Goal: Task Accomplishment & Management: Use online tool/utility

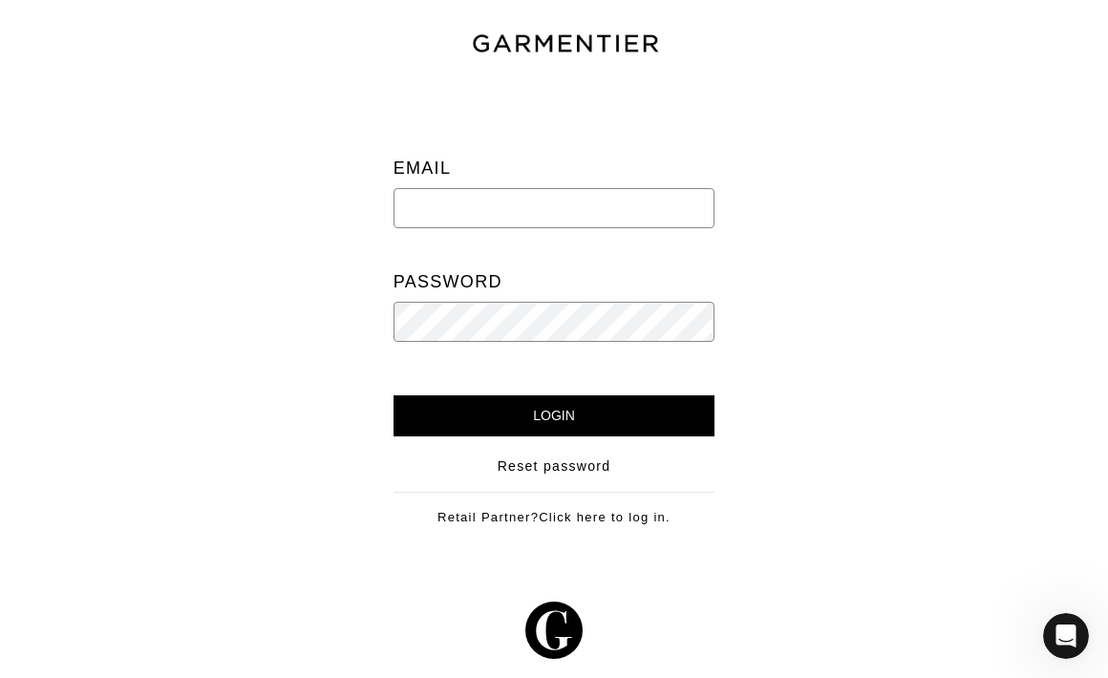
type input "ari@shop-ari.com"
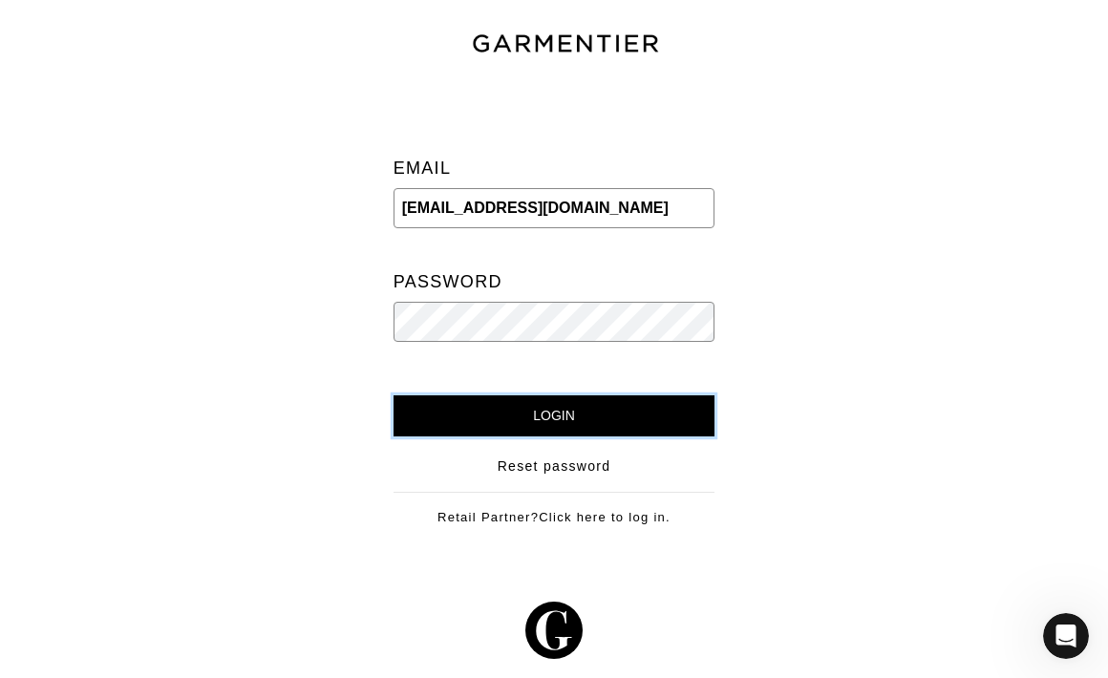
click at [448, 407] on input "Login" at bounding box center [555, 416] width 322 height 41
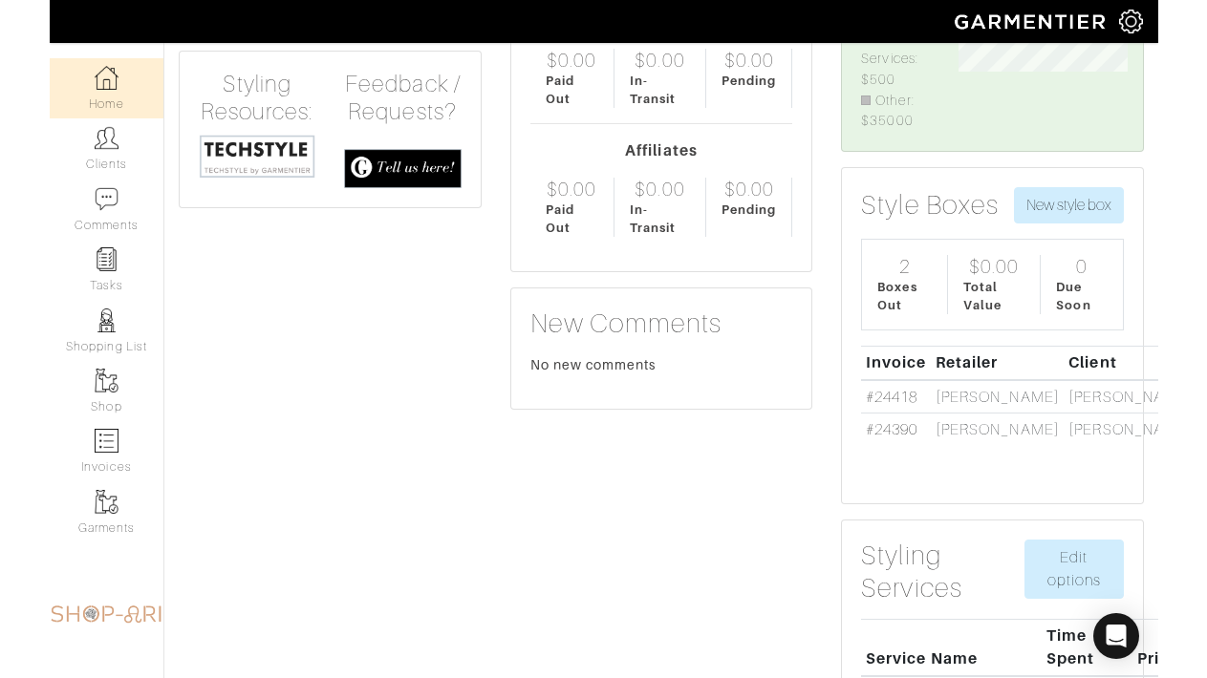
scroll to position [123, 216]
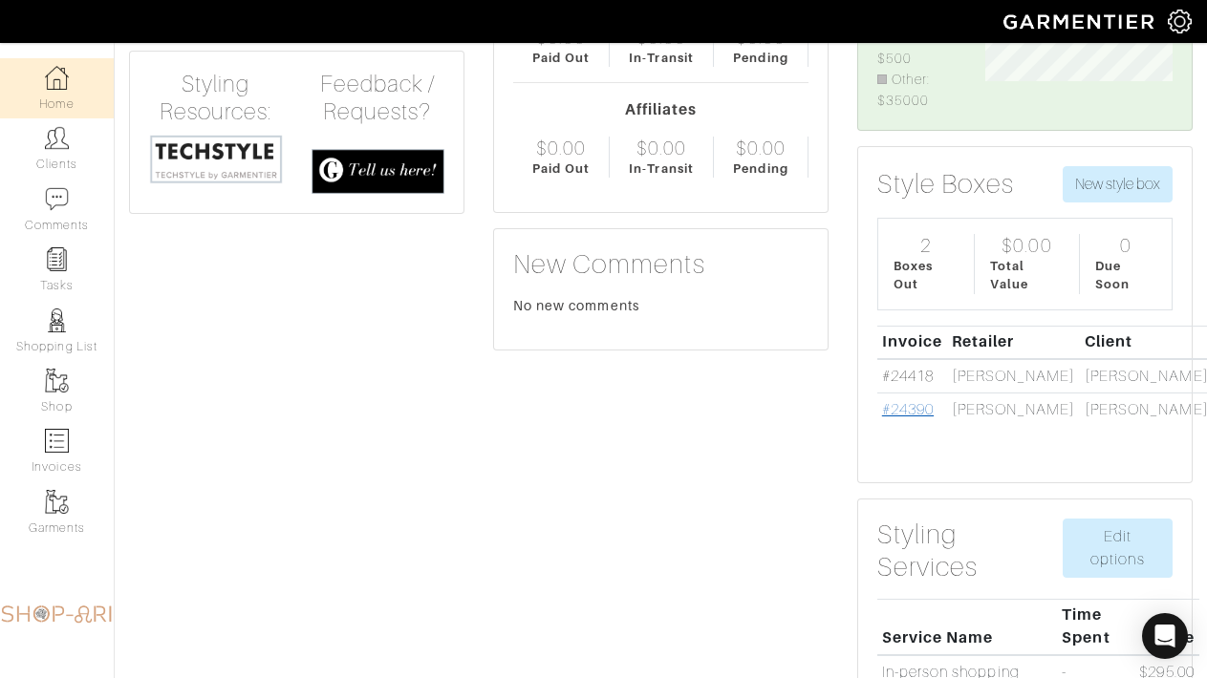
click at [913, 418] on link "#24390" at bounding box center [908, 409] width 52 height 17
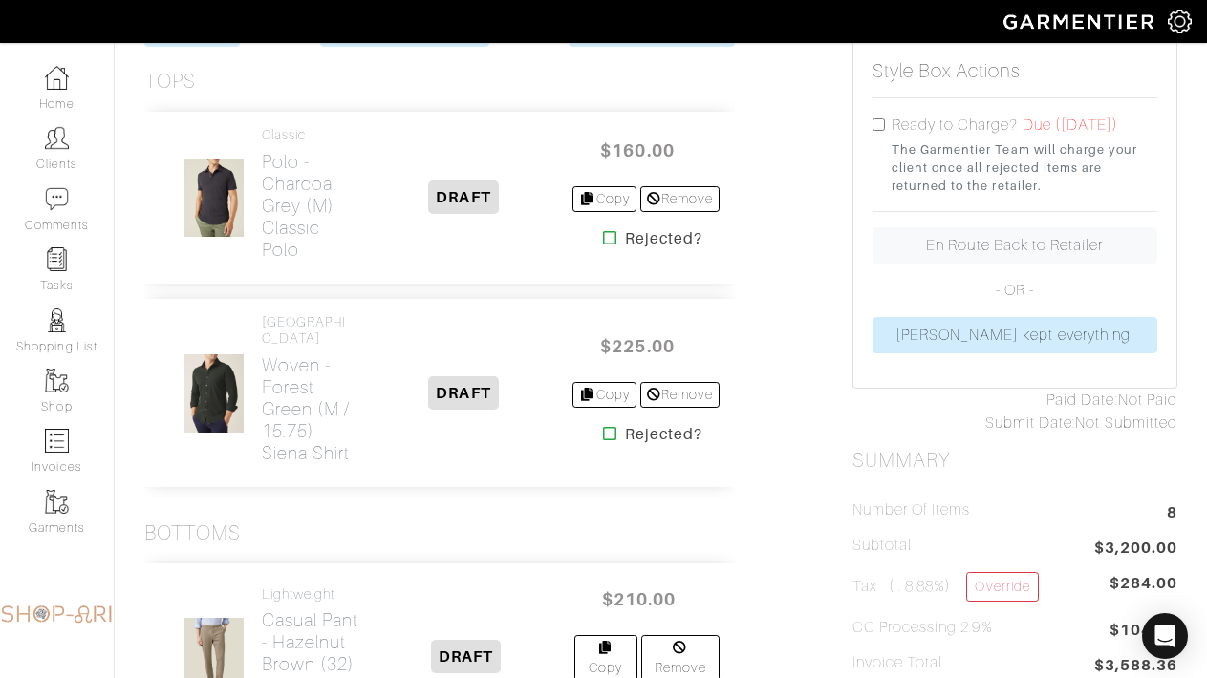
scroll to position [435, 0]
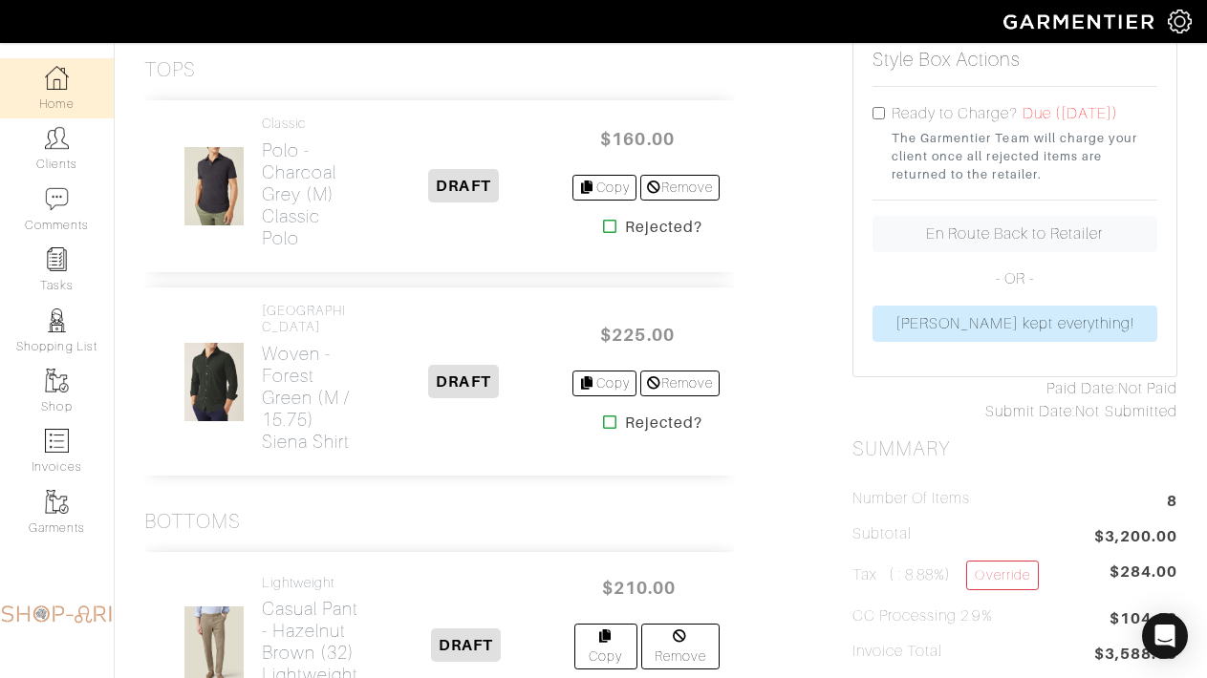
click at [87, 76] on link "Home" at bounding box center [57, 88] width 114 height 60
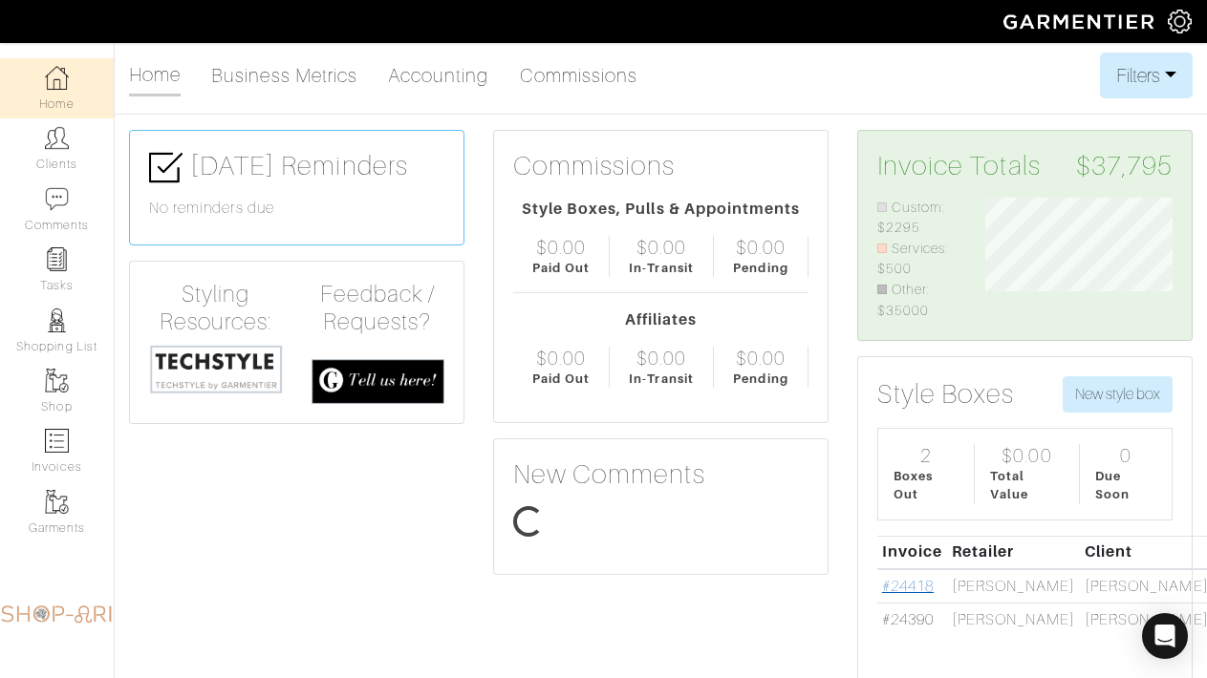
scroll to position [123, 216]
click at [902, 585] on link "#24418" at bounding box center [908, 586] width 52 height 17
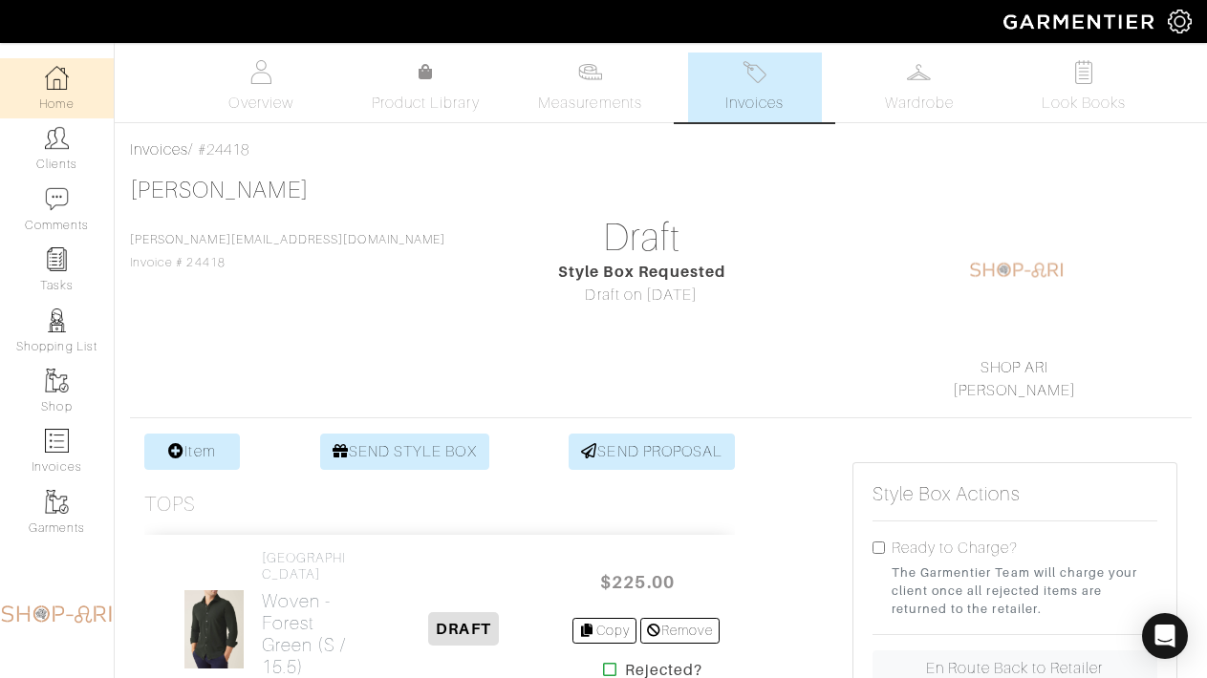
click at [72, 84] on link "Home" at bounding box center [57, 88] width 114 height 60
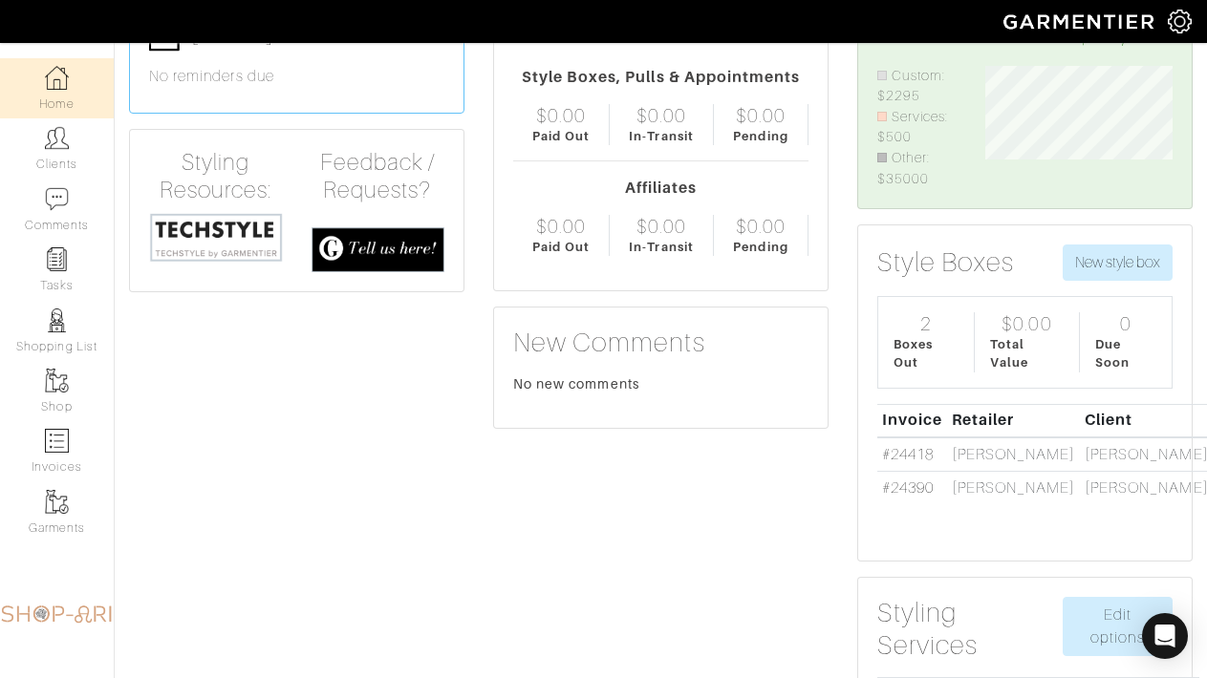
scroll to position [137, 0]
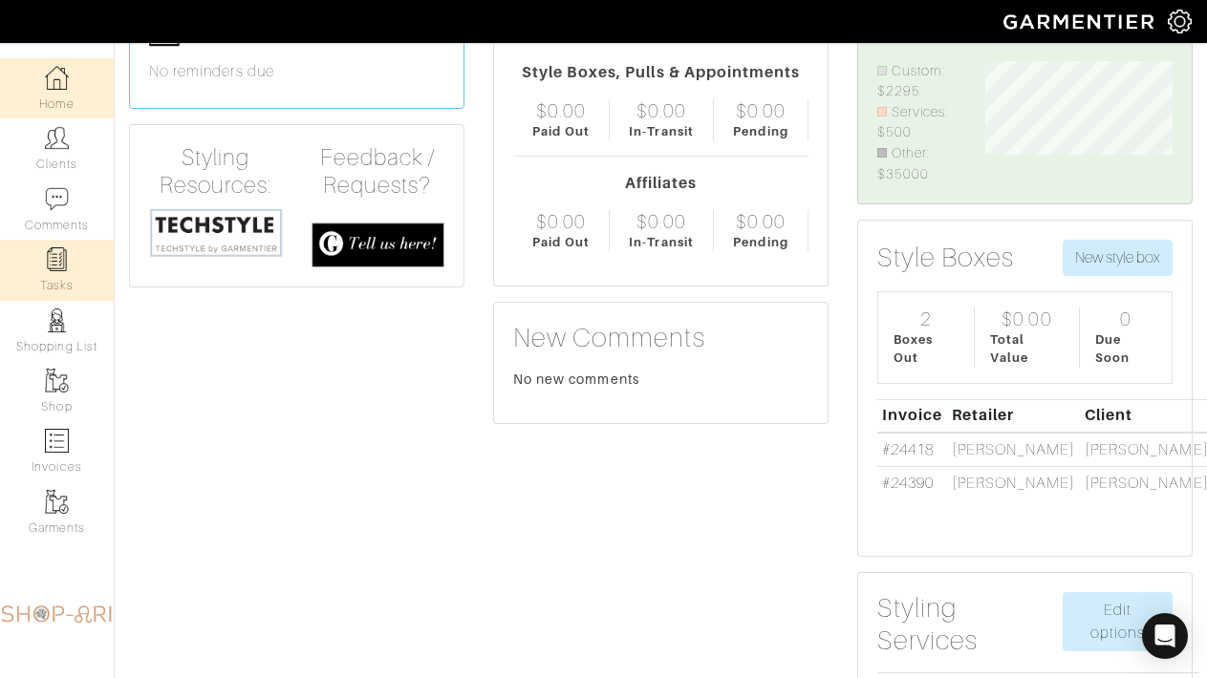
click at [79, 266] on link "Tasks" at bounding box center [57, 270] width 114 height 60
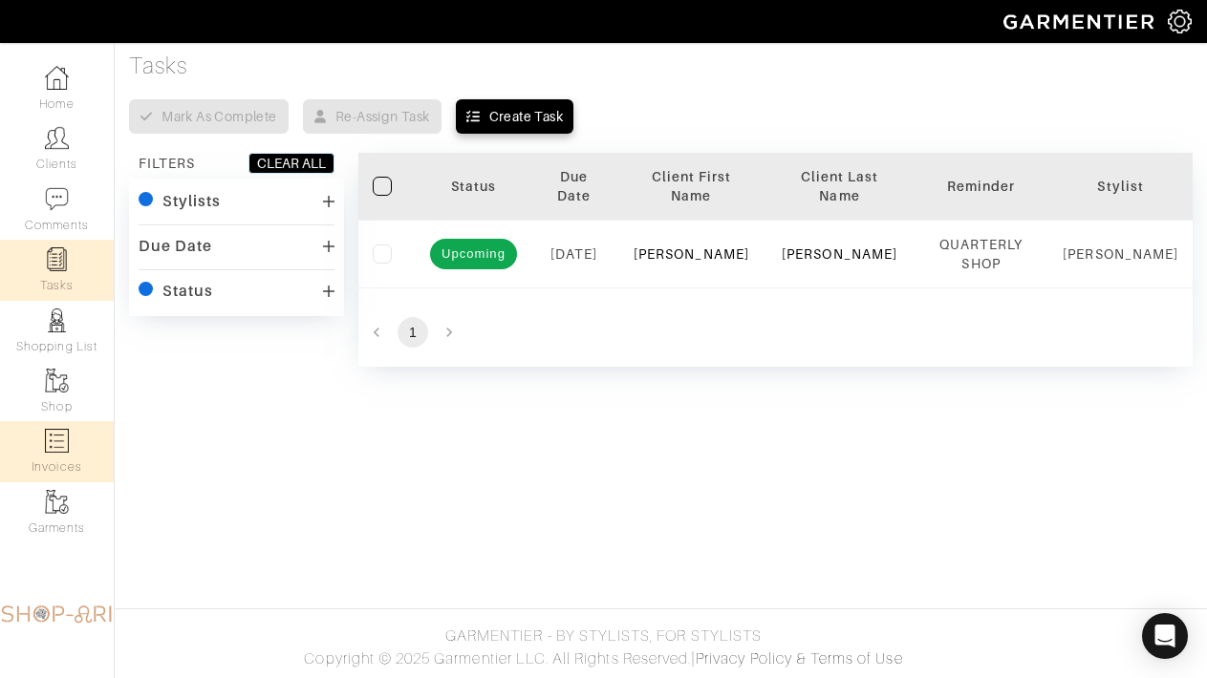
click at [77, 443] on link "Invoices" at bounding box center [57, 451] width 114 height 60
select select
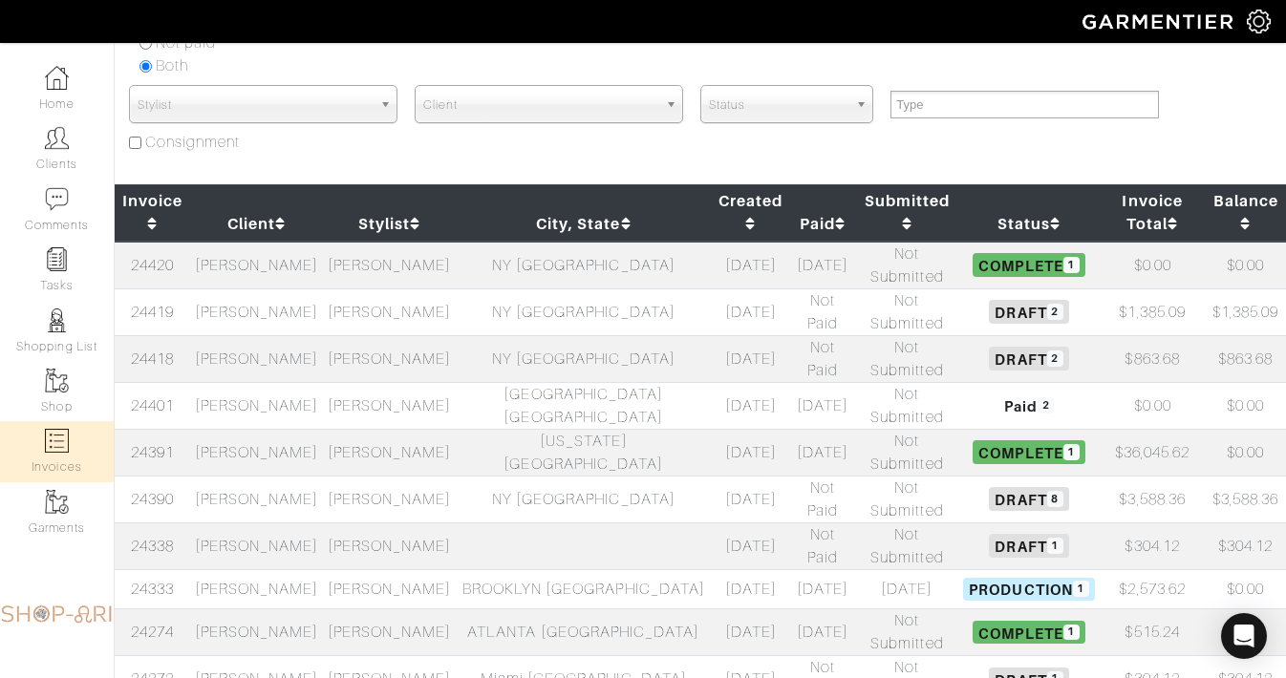
scroll to position [161, 0]
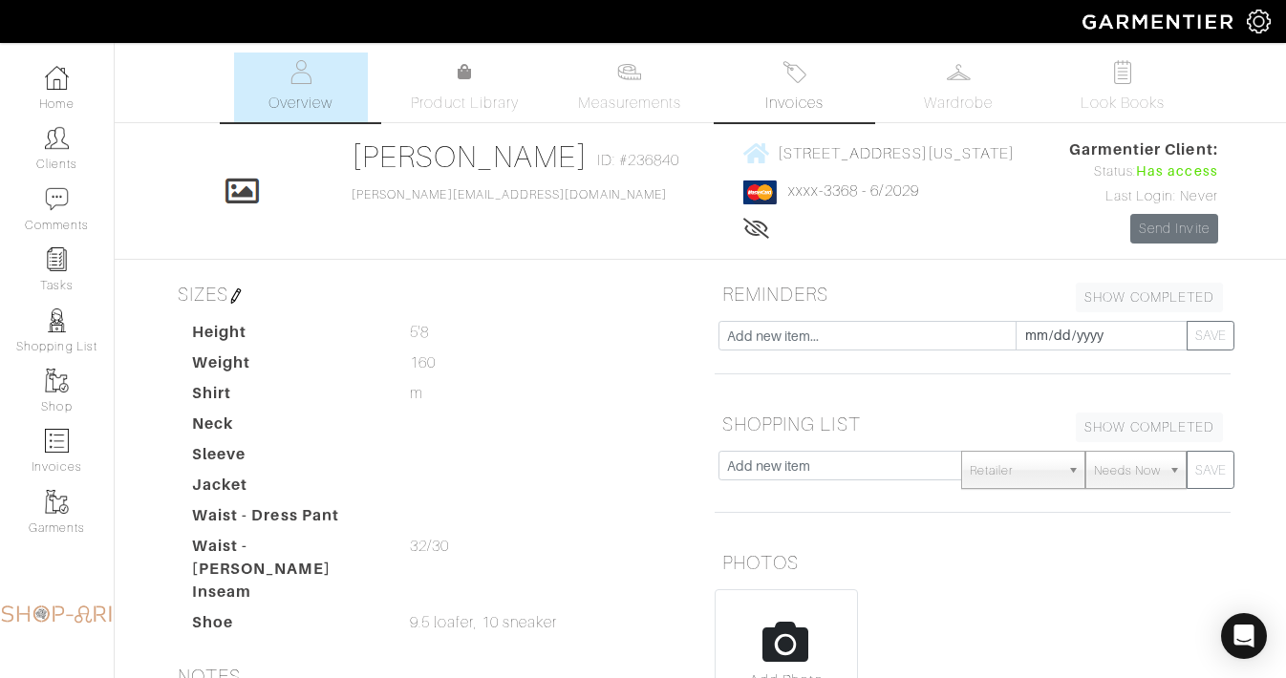
click at [813, 101] on span "Invoices" at bounding box center [794, 103] width 58 height 23
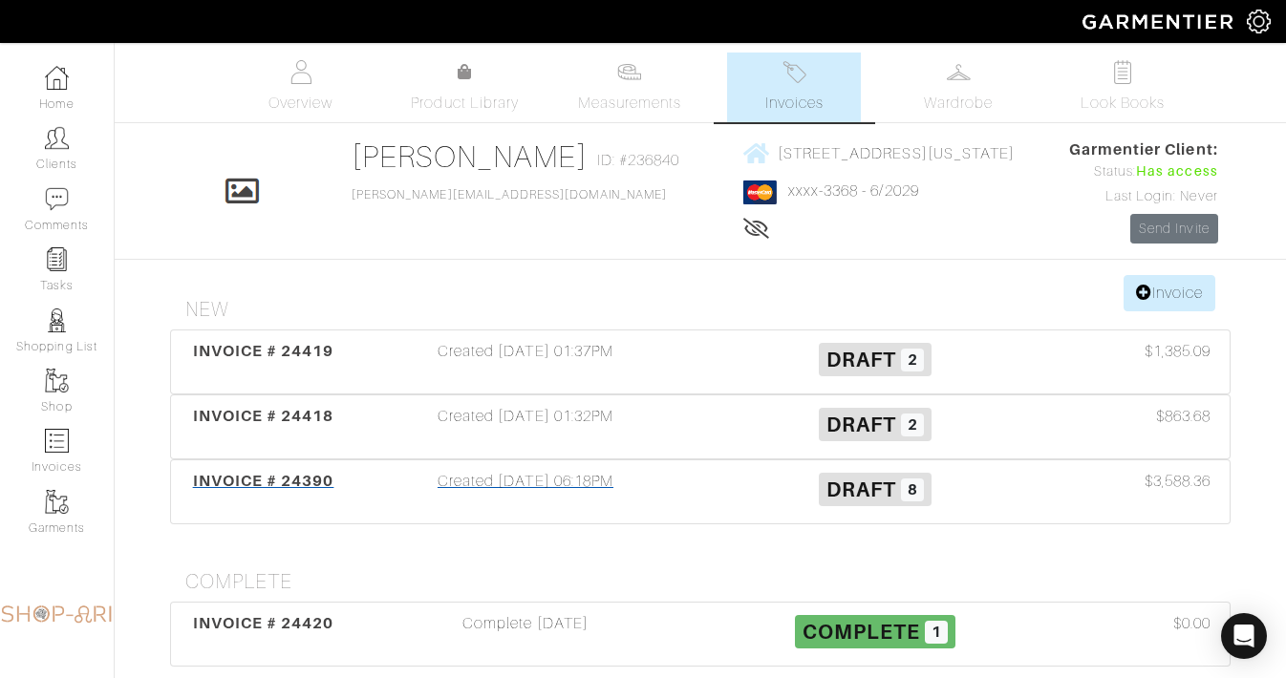
click at [1034, 502] on h3 "Draft 8" at bounding box center [875, 488] width 321 height 36
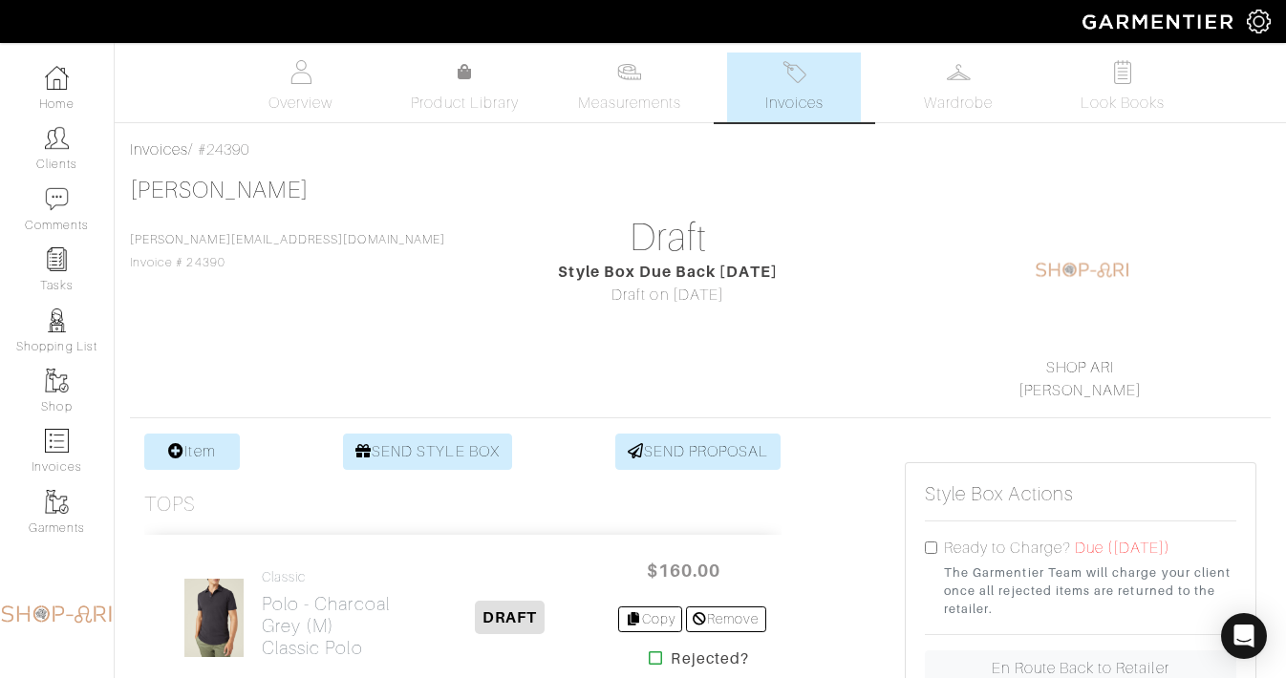
click at [824, 85] on link "Invoices" at bounding box center [794, 88] width 134 height 70
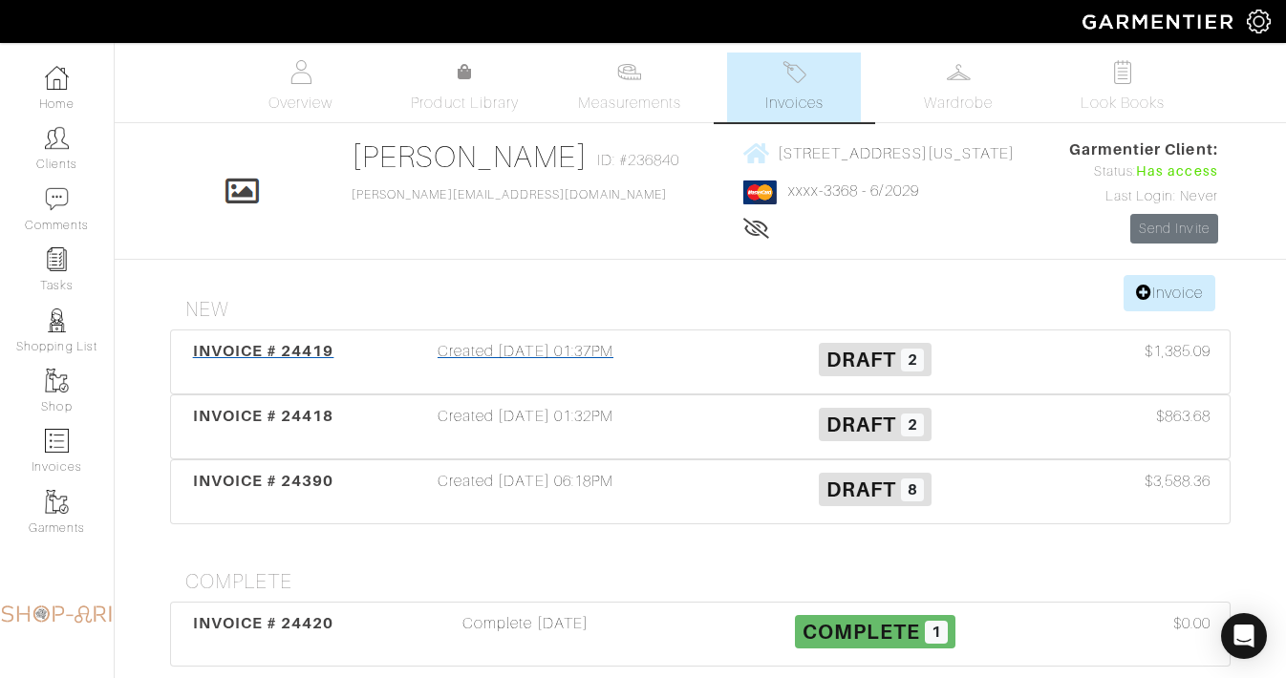
click at [902, 382] on div "Draft 2" at bounding box center [875, 362] width 350 height 44
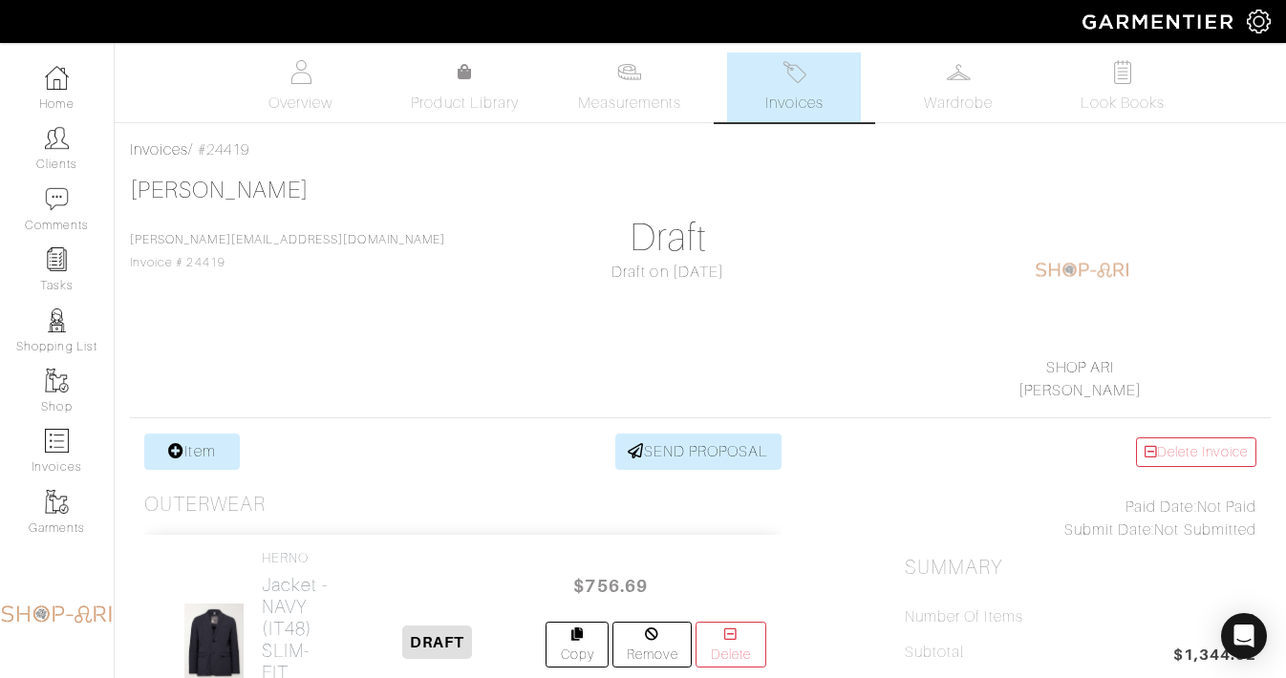
click at [782, 86] on link "Invoices" at bounding box center [794, 88] width 134 height 70
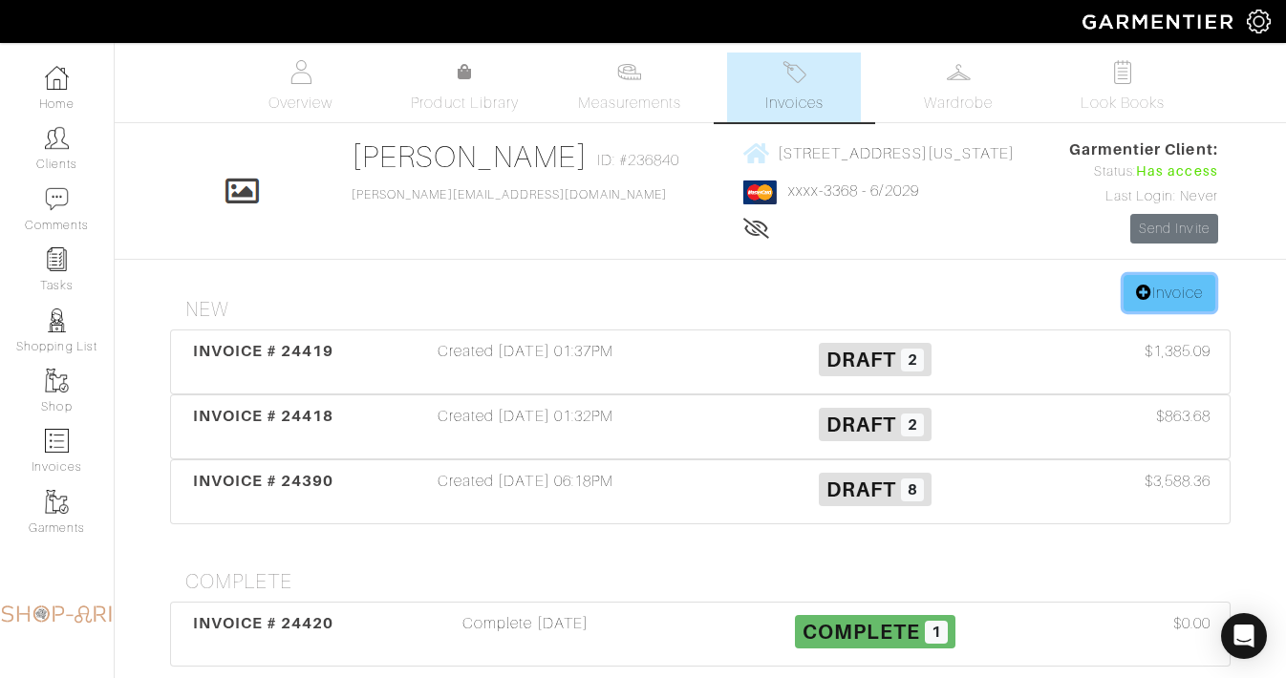
click at [1181, 303] on link "Invoice" at bounding box center [1170, 293] width 92 height 36
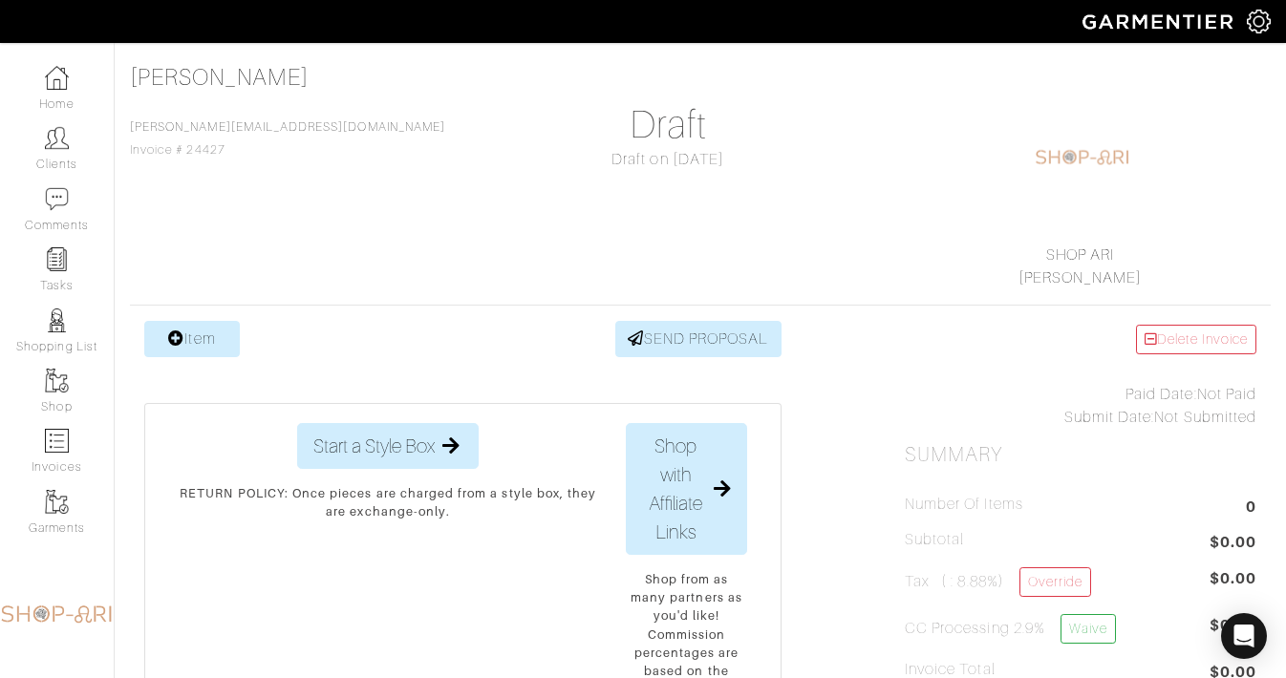
scroll to position [129, 0]
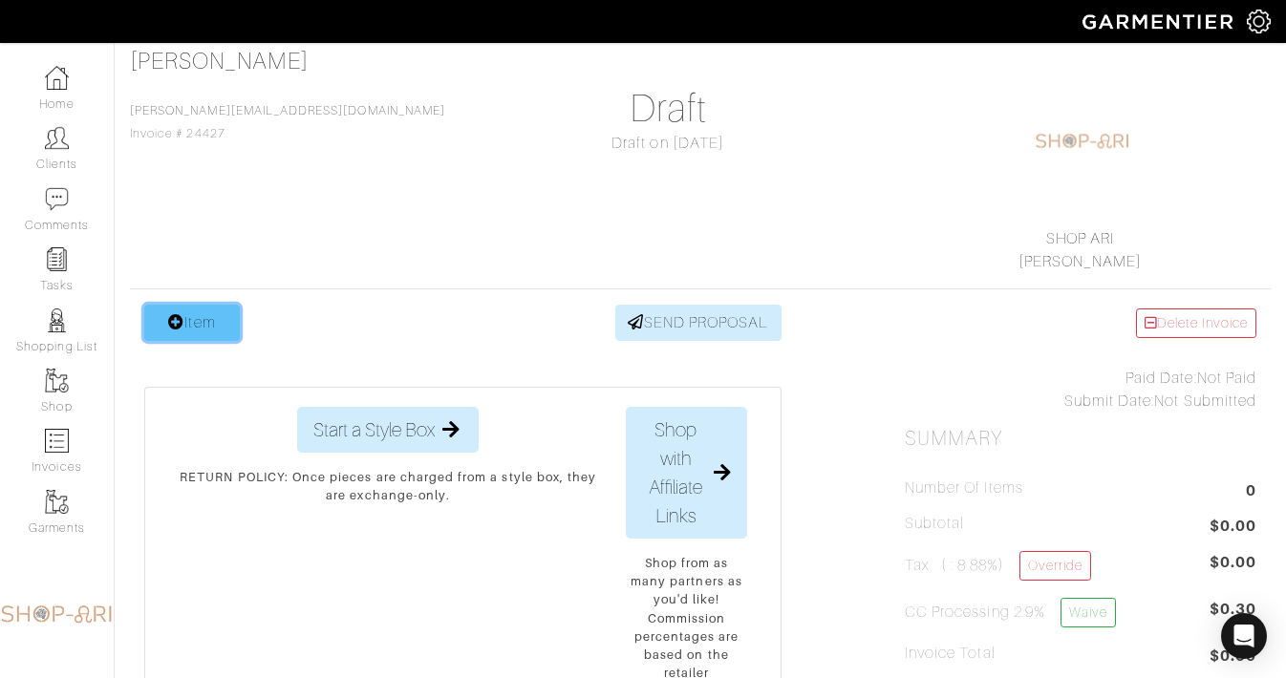
click at [182, 333] on link "Item" at bounding box center [192, 323] width 96 height 36
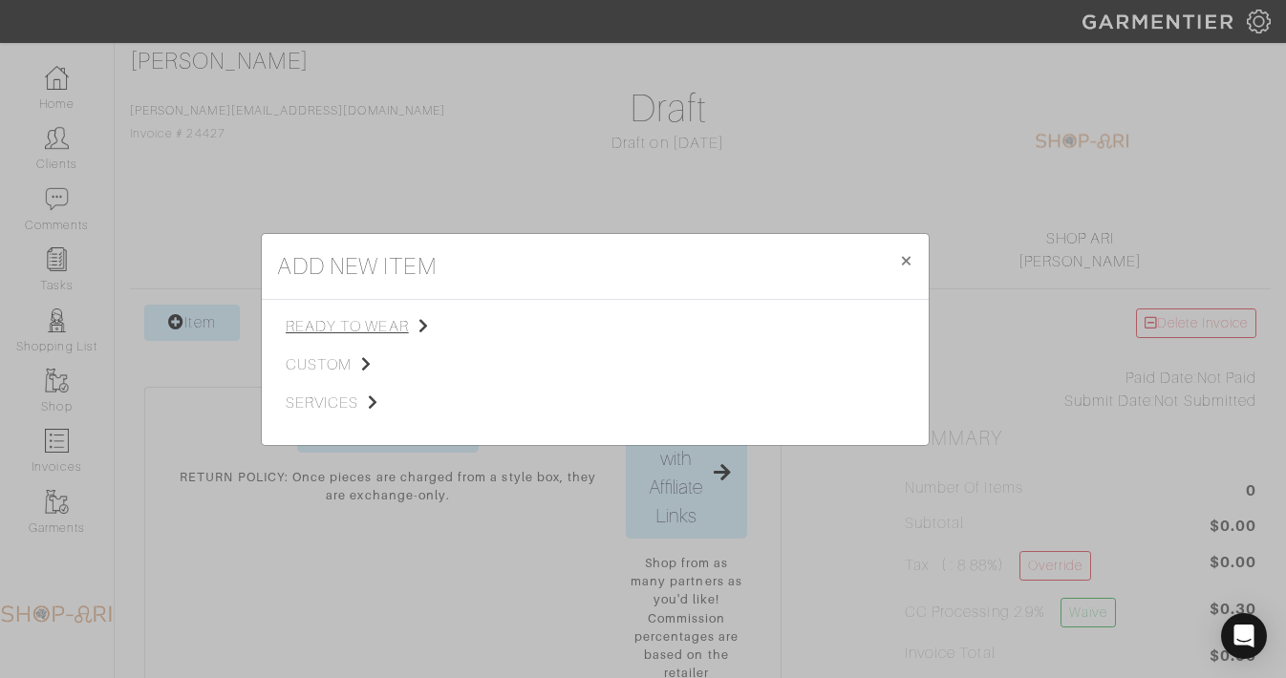
click at [408, 331] on span "ready to wear" at bounding box center [382, 326] width 192 height 23
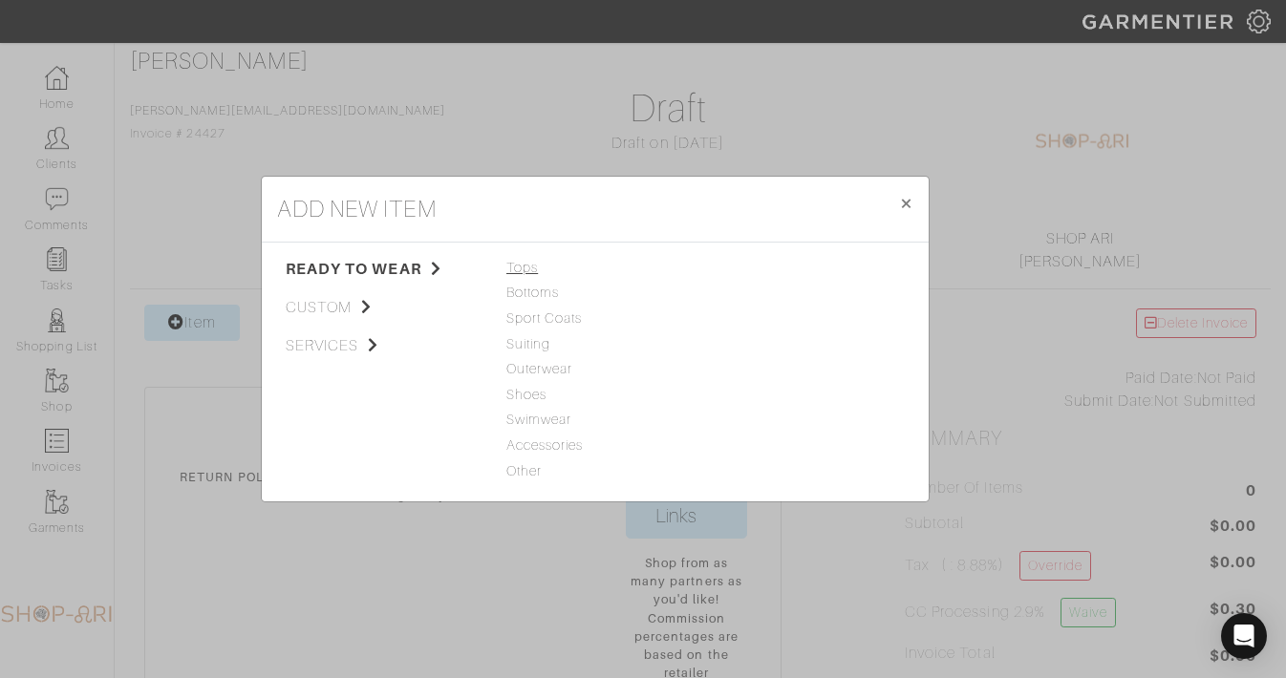
click at [538, 277] on span "Tops" at bounding box center [595, 268] width 178 height 21
click at [762, 339] on link "Sweater" at bounding box center [738, 343] width 51 height 15
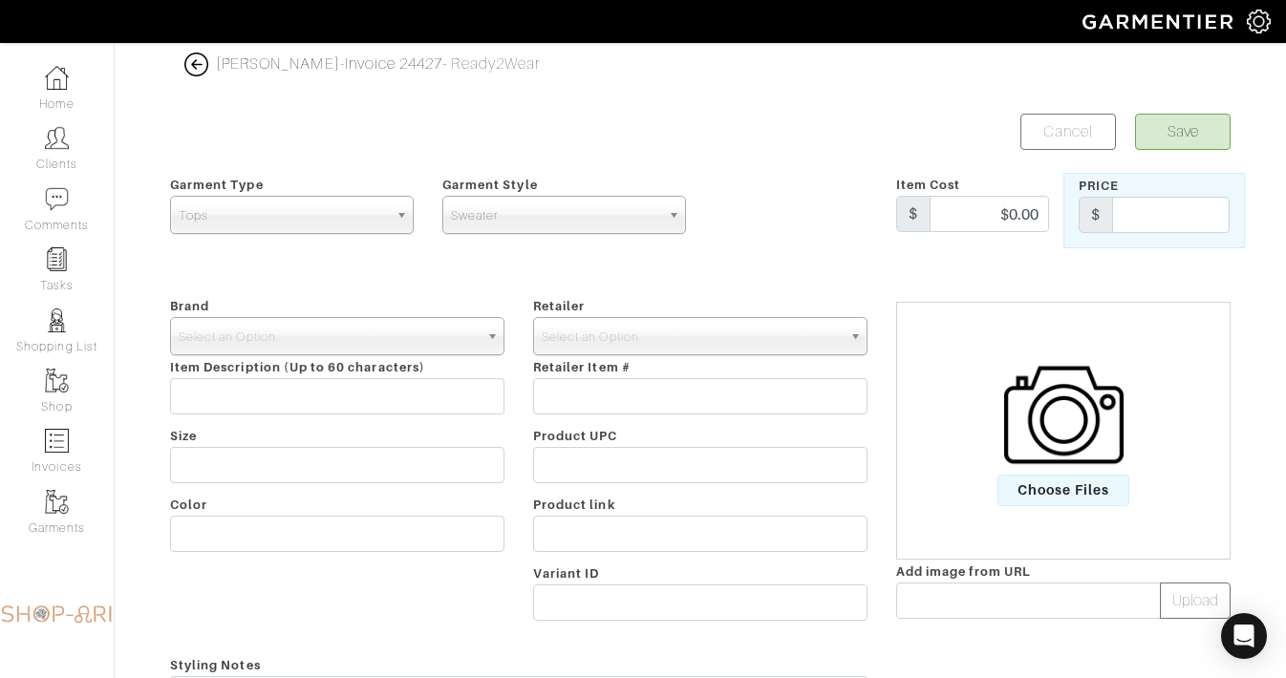
drag, startPoint x: 1040, startPoint y: 407, endPoint x: 1061, endPoint y: 435, distance: 34.8
click at [1059, 435] on img at bounding box center [1063, 414] width 119 height 119
click at [0, 0] on input "Choose Files" at bounding box center [0, 0] width 0 height 0
click at [327, 346] on span "Select an Option" at bounding box center [329, 337] width 300 height 38
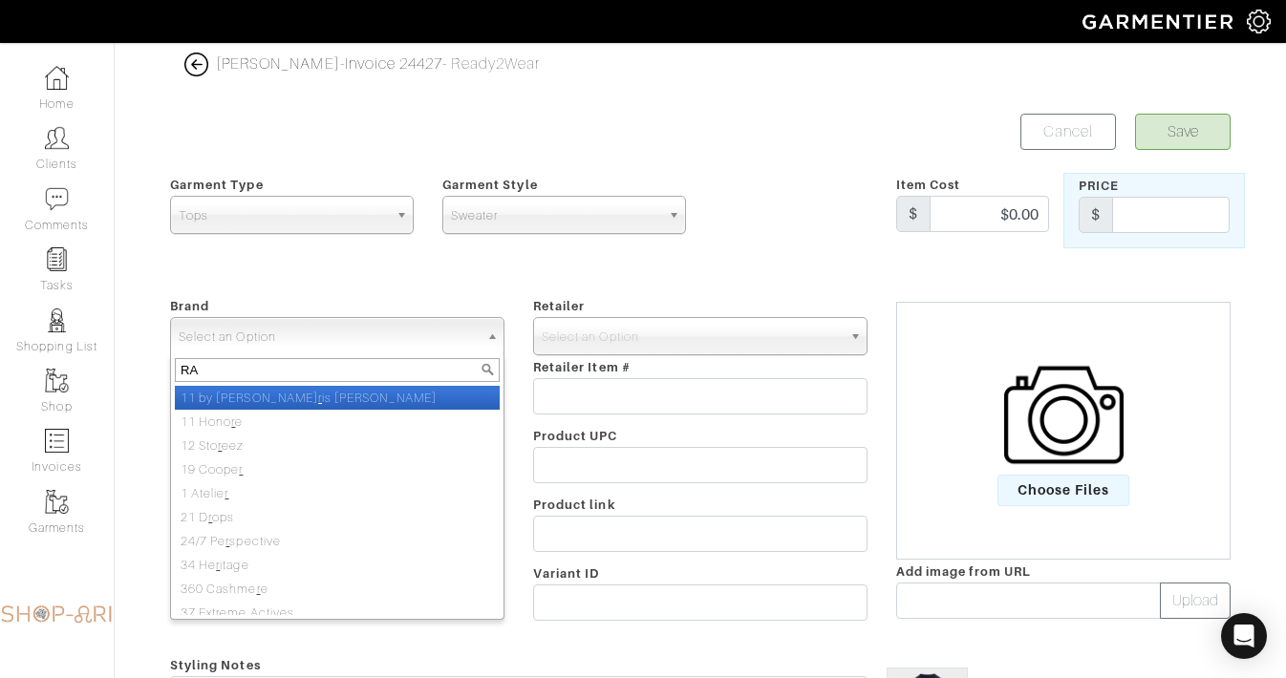
type input "RAG"
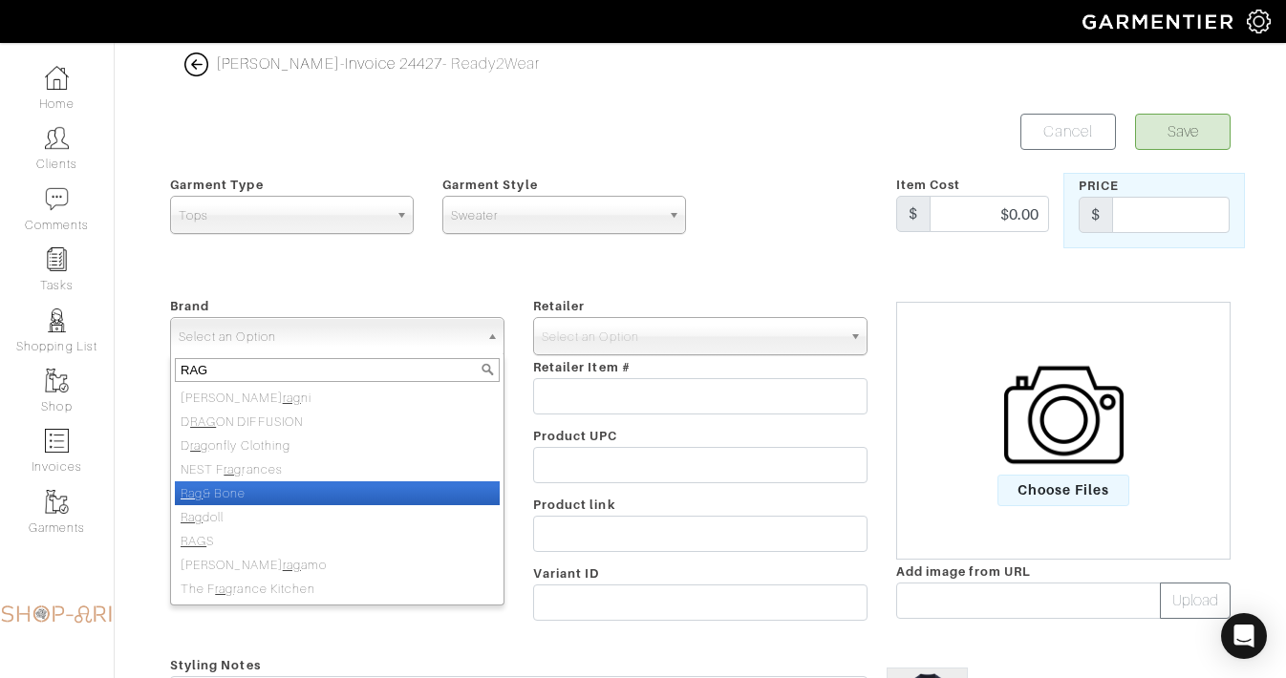
select select "Rag & Bone"
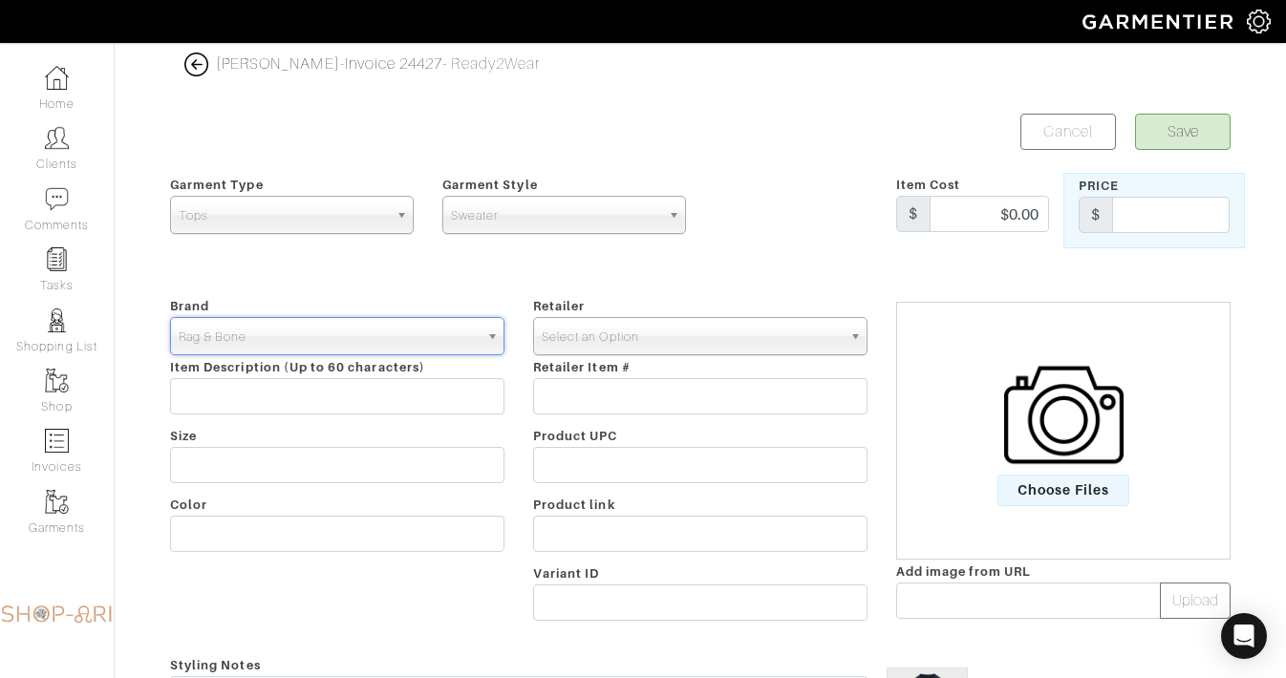
click at [554, 333] on span "Select an Option" at bounding box center [692, 337] width 300 height 38
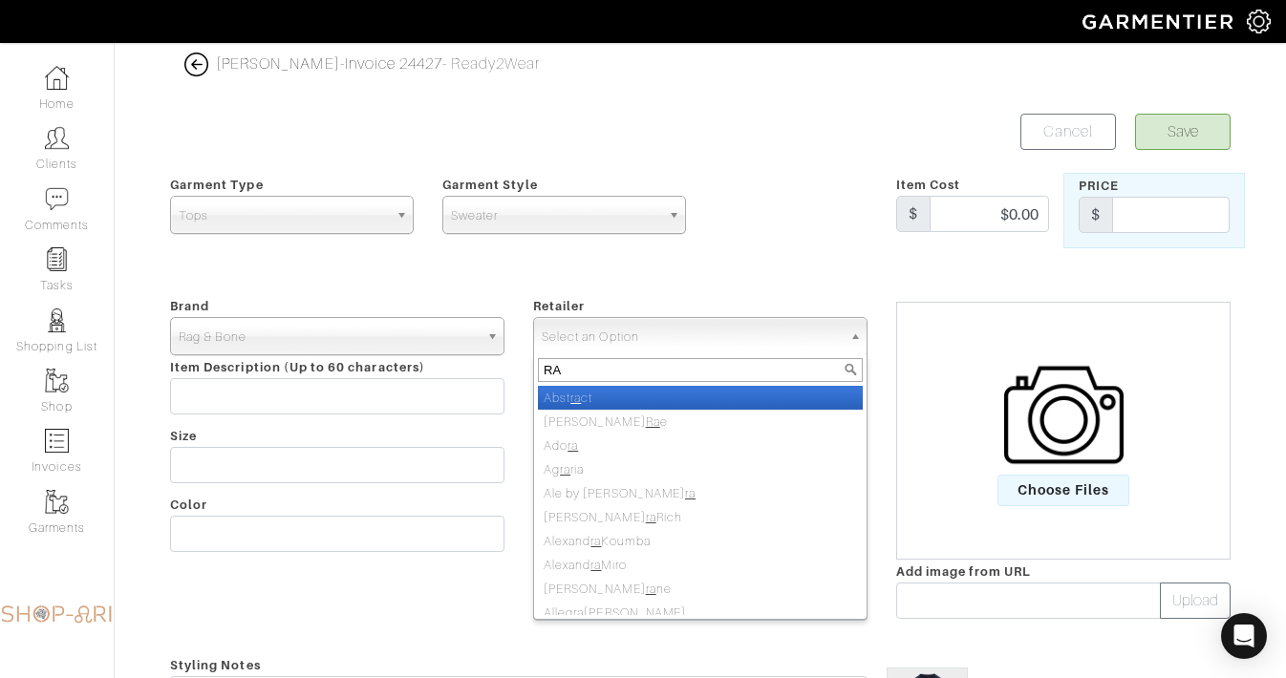
type input "RAG"
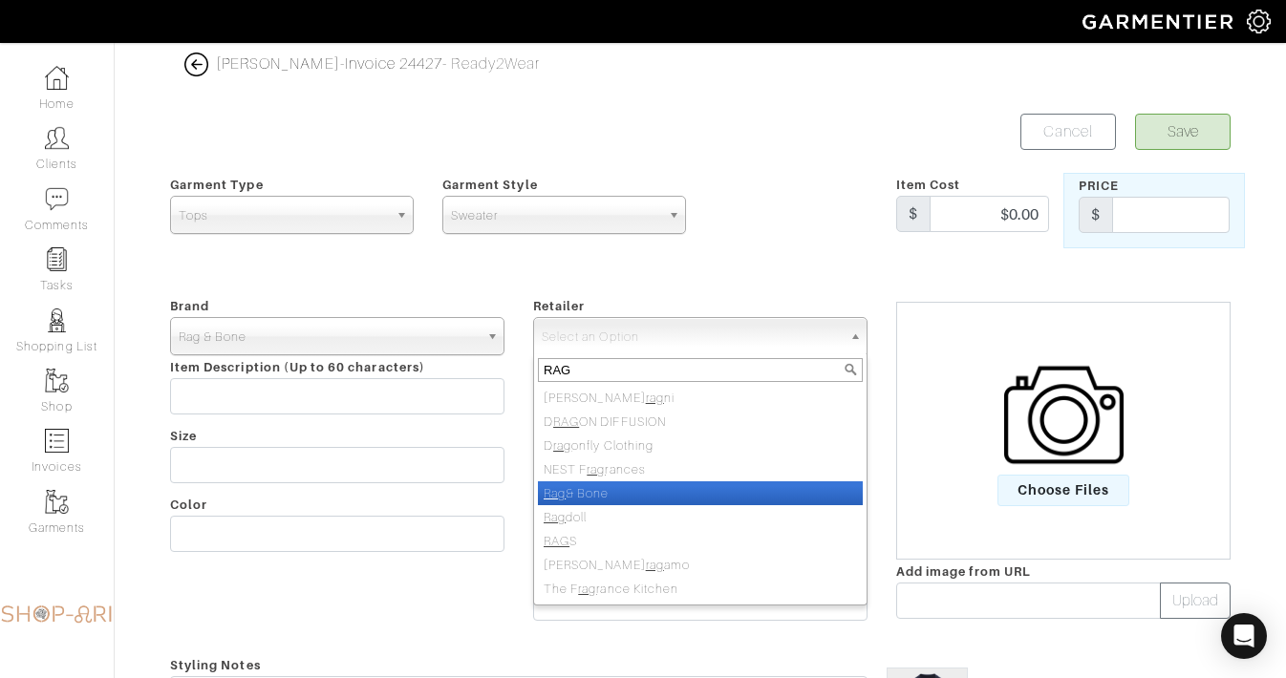
select select "15"
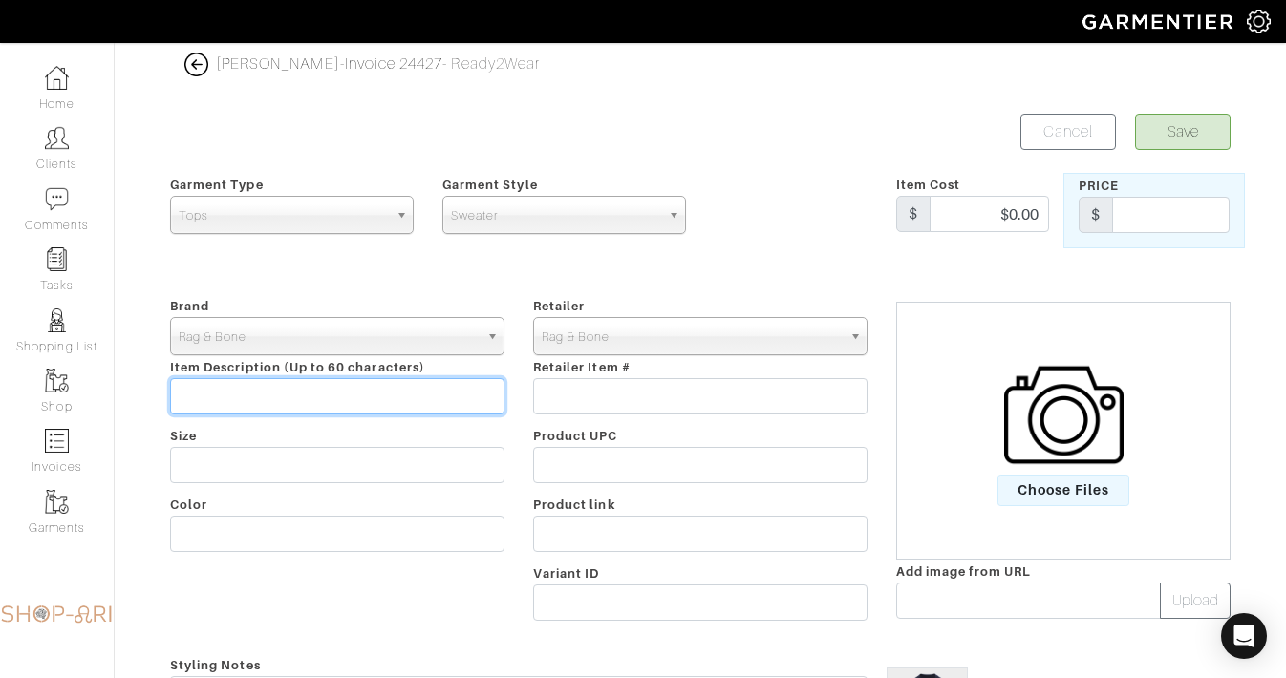
click at [255, 396] on input "text" at bounding box center [337, 396] width 334 height 36
paste input "[PERSON_NAME] BLEND LS"
type input "[PERSON_NAME] BLEND LS"
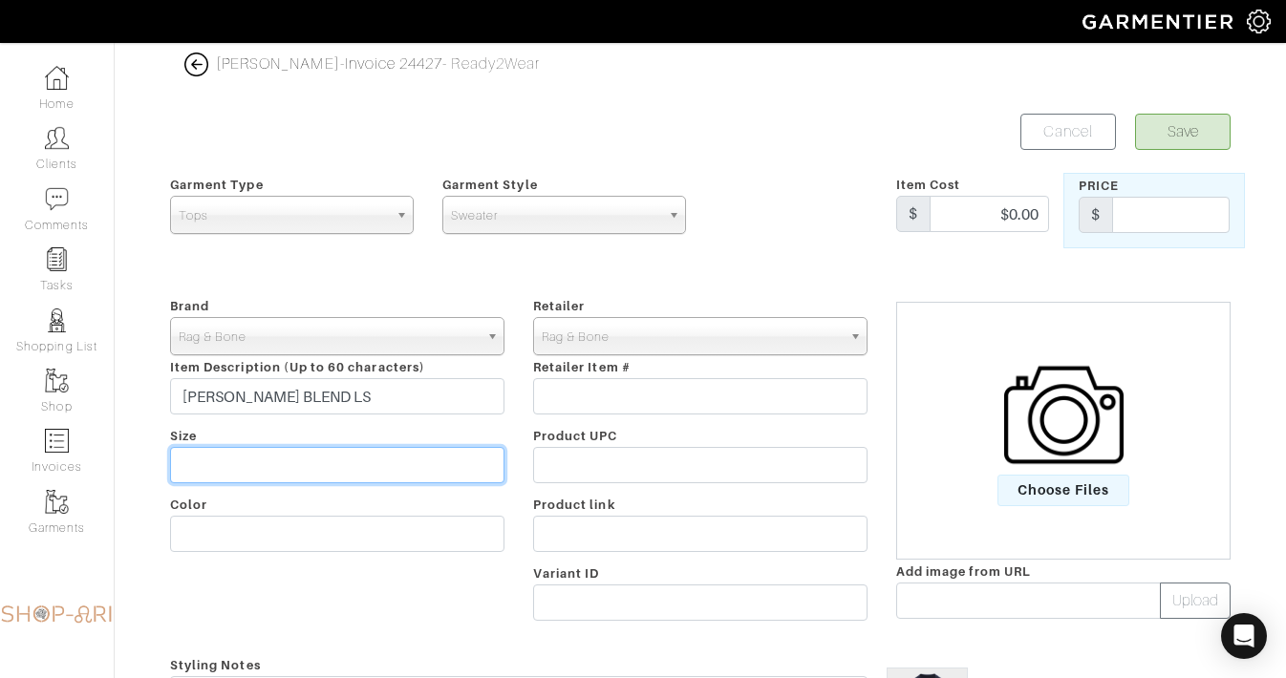
click at [224, 463] on input "text" at bounding box center [337, 465] width 334 height 36
type input "M"
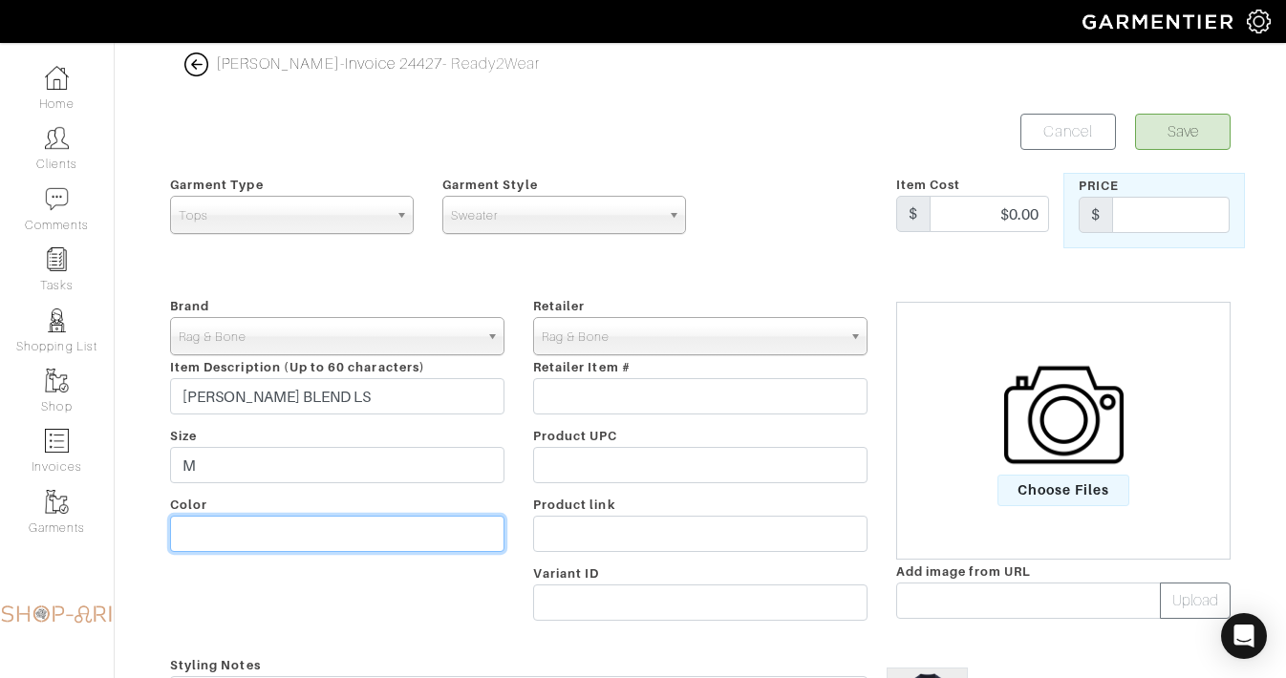
click at [191, 537] on input "text" at bounding box center [337, 534] width 334 height 36
type input "NAVY"
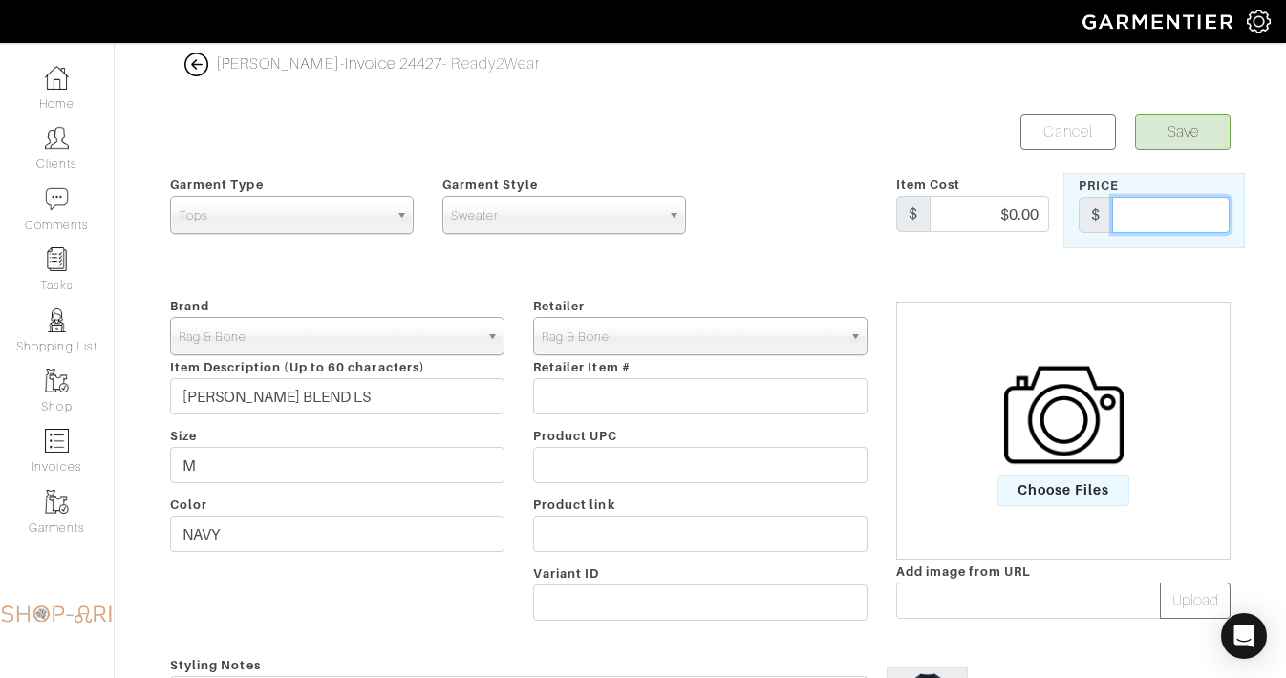
click at [1162, 220] on input "text" at bounding box center [1171, 215] width 118 height 36
type input "428"
click at [927, 144] on div "Save Cancel" at bounding box center [972, 132] width 545 height 36
click at [1194, 145] on button "Save" at bounding box center [1183, 132] width 96 height 36
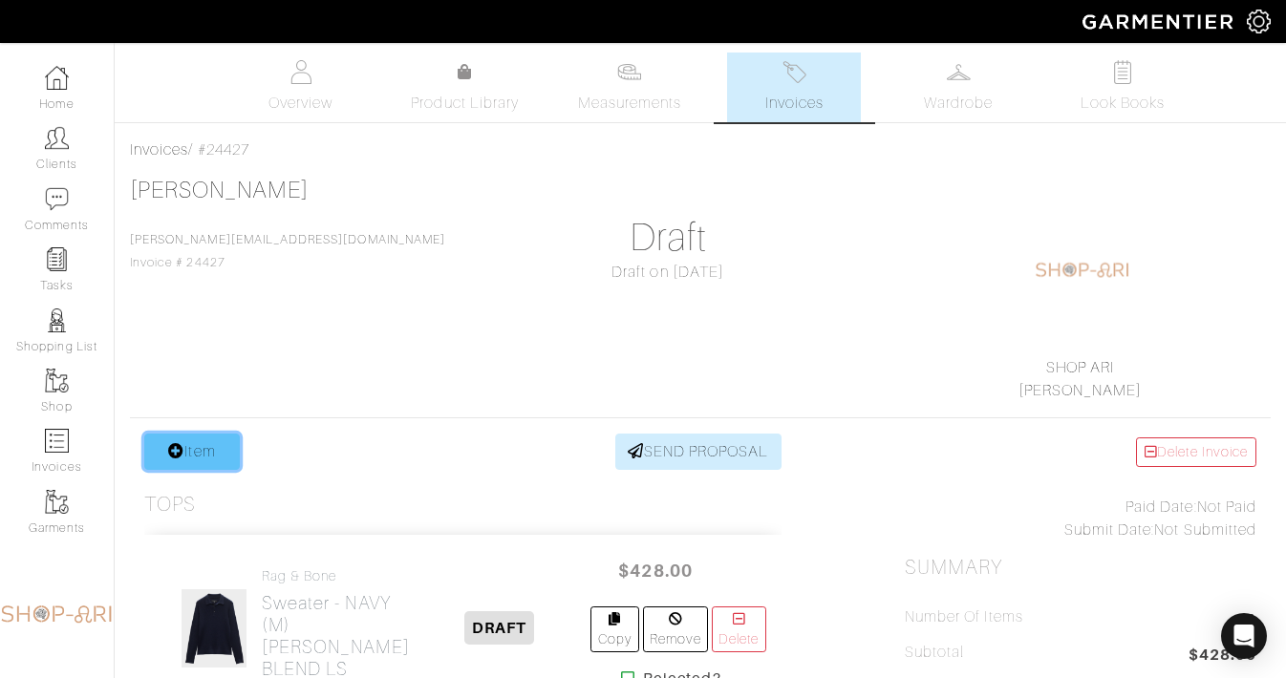
click at [212, 458] on link "Item" at bounding box center [192, 452] width 96 height 36
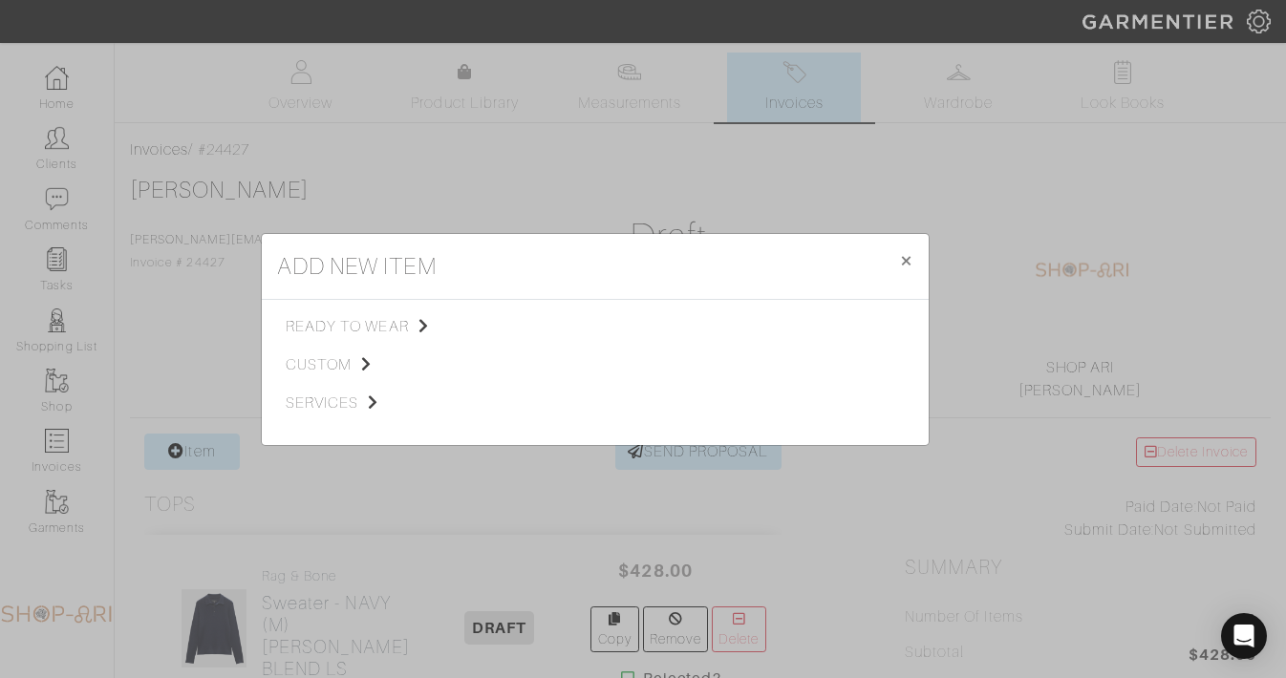
click at [370, 344] on div "ready to wear custom services" at bounding box center [389, 372] width 206 height 115
click at [369, 326] on span "ready to wear" at bounding box center [382, 326] width 192 height 23
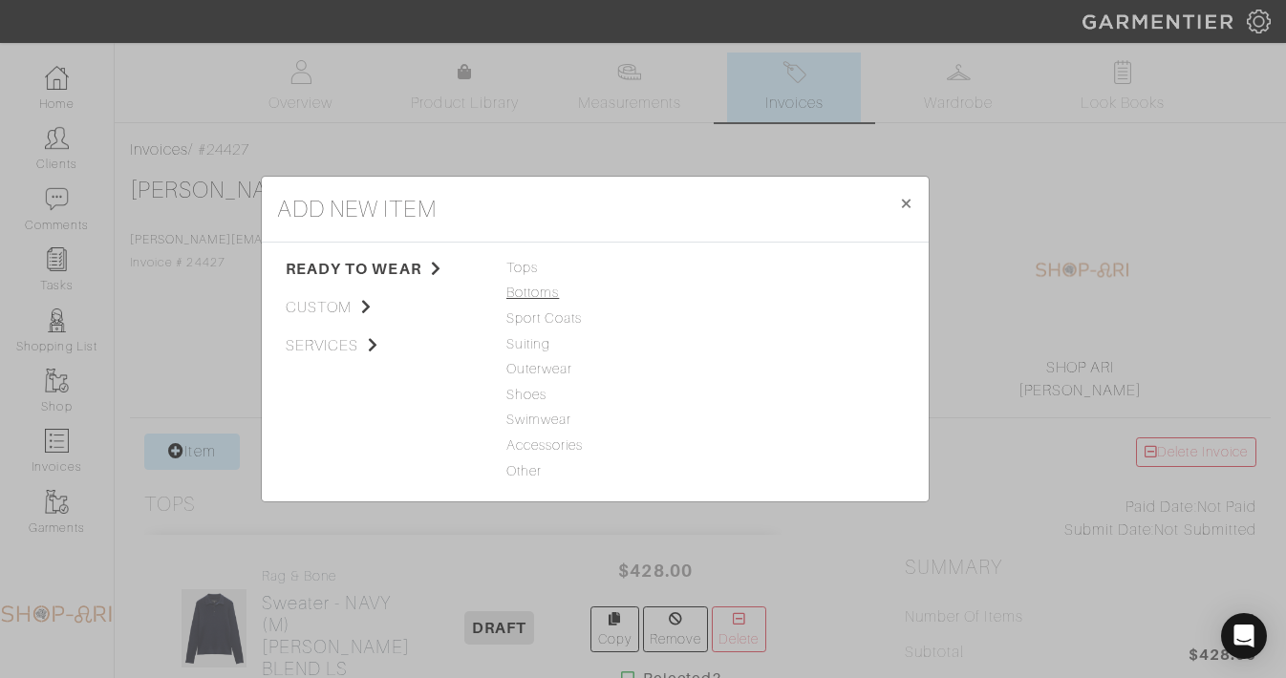
click at [537, 289] on span "Bottoms" at bounding box center [595, 293] width 178 height 21
click at [760, 291] on link "Casual Pant" at bounding box center [751, 292] width 76 height 15
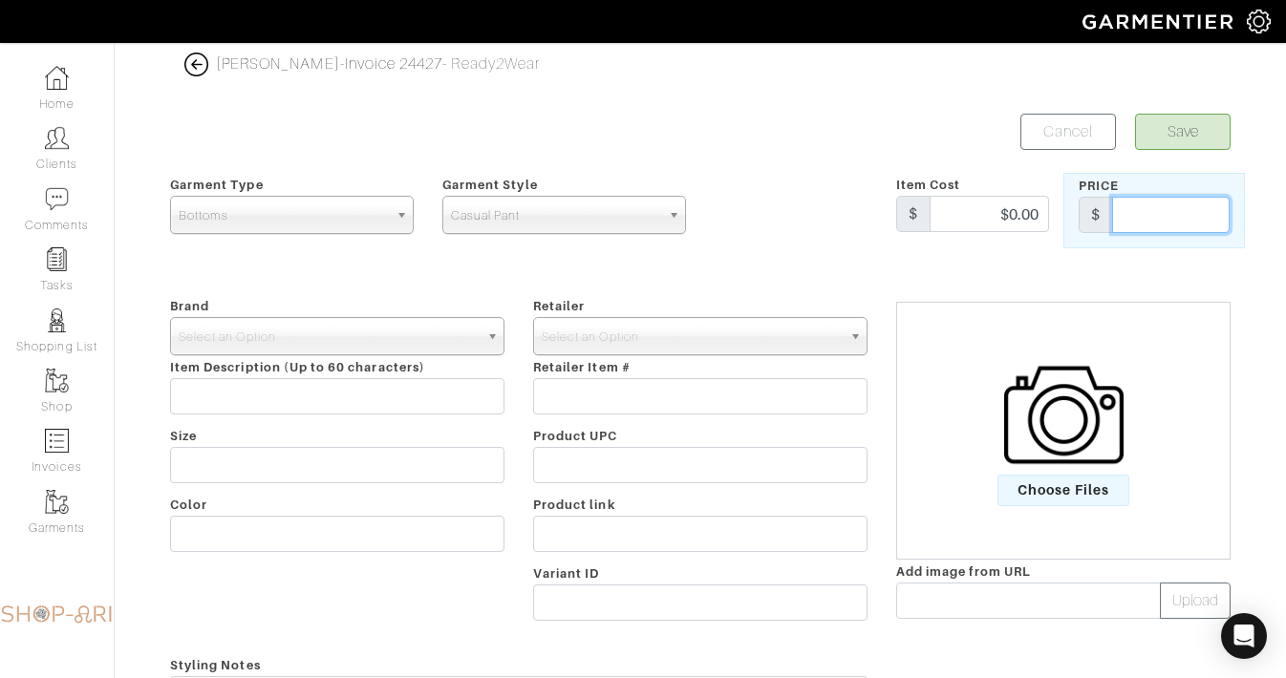
click at [1142, 209] on input "text" at bounding box center [1171, 215] width 118 height 36
type input "228"
click at [1009, 214] on input "$0.00" at bounding box center [989, 214] width 119 height 36
type input "$228.00"
click at [391, 335] on span "Select an Option" at bounding box center [329, 337] width 300 height 38
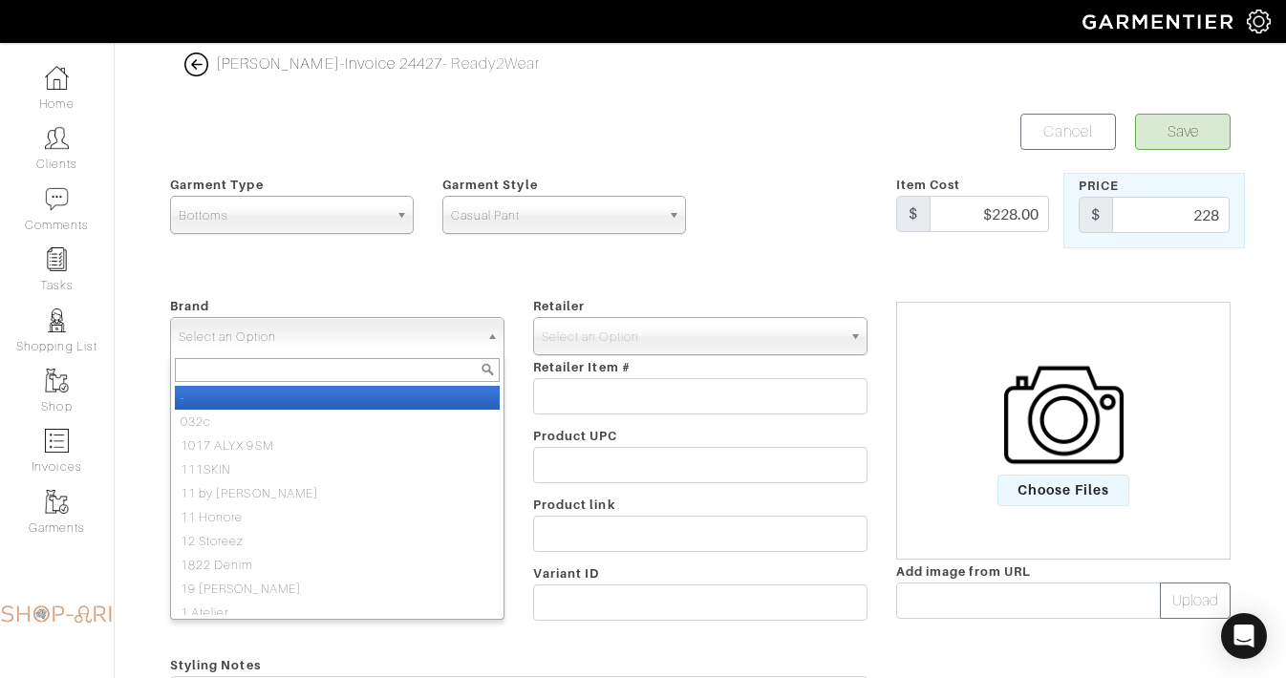
type input "R"
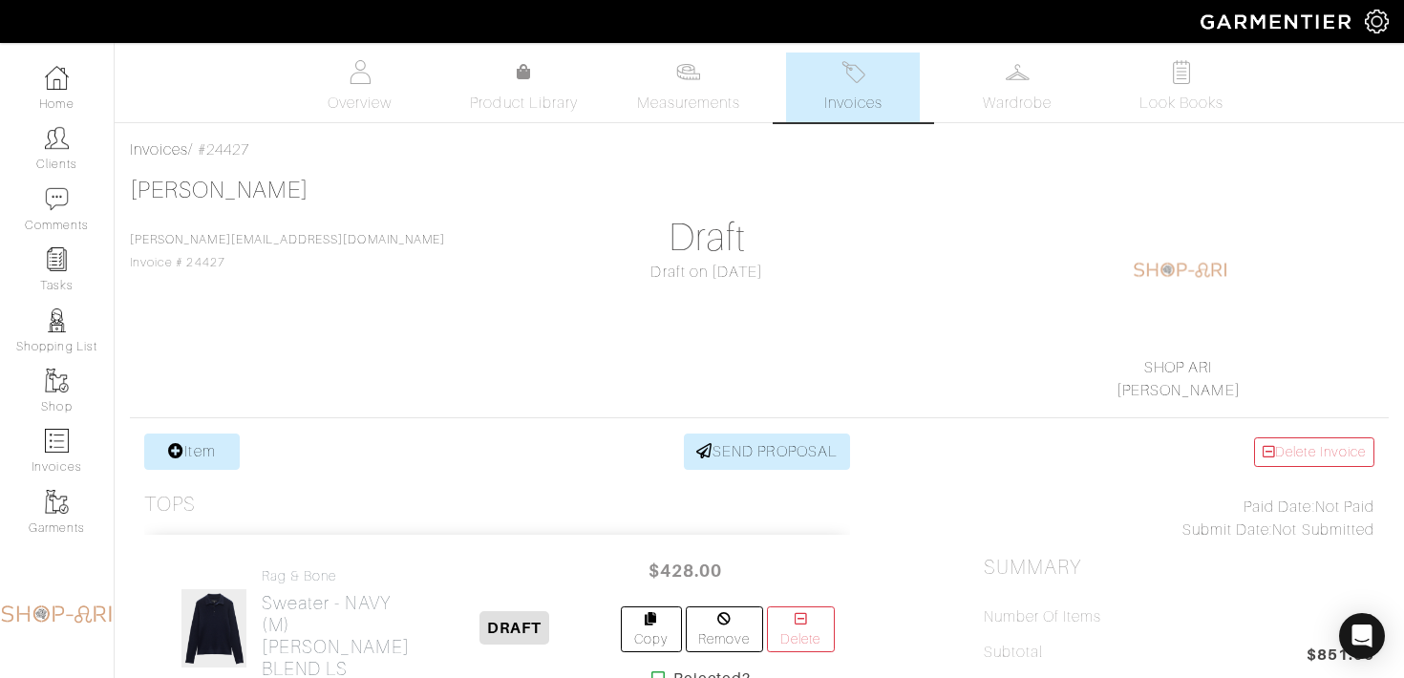
click at [835, 97] on span "Invoices" at bounding box center [853, 103] width 58 height 23
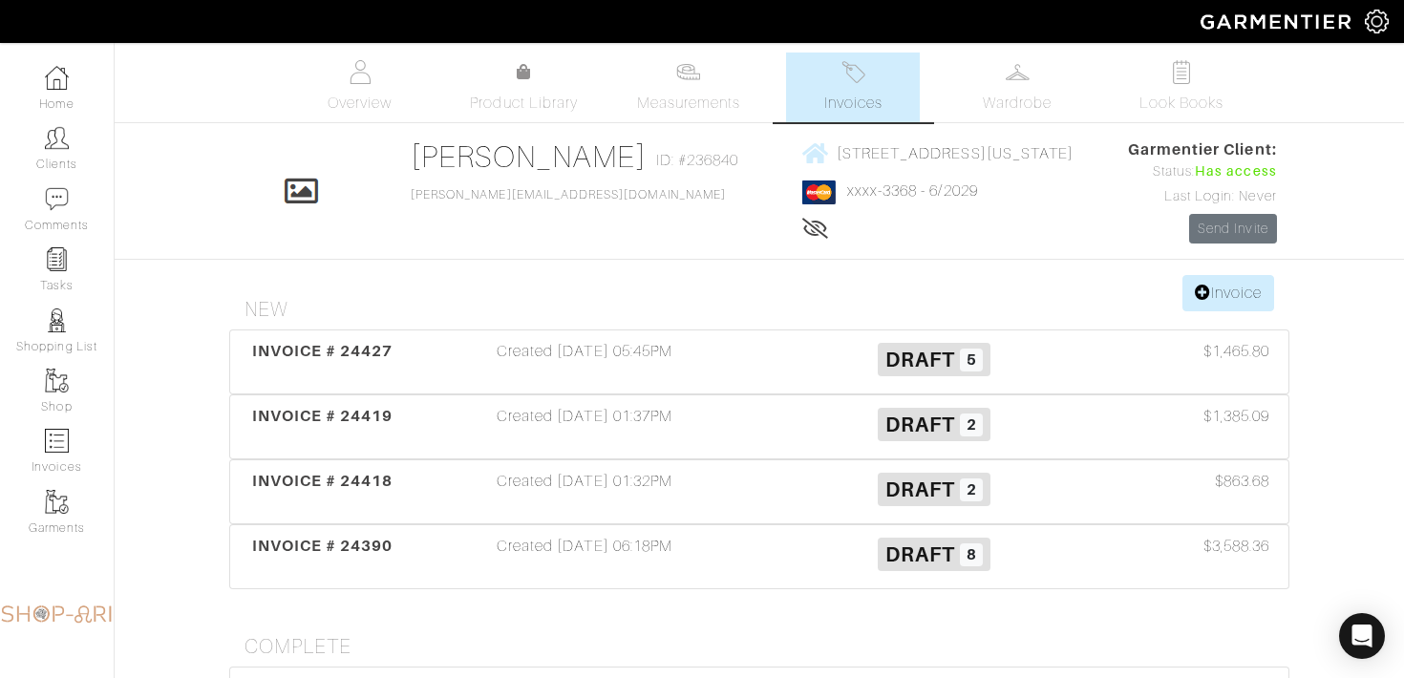
click at [683, 341] on div "Created 08/22/25 05:45PM" at bounding box center [585, 362] width 350 height 44
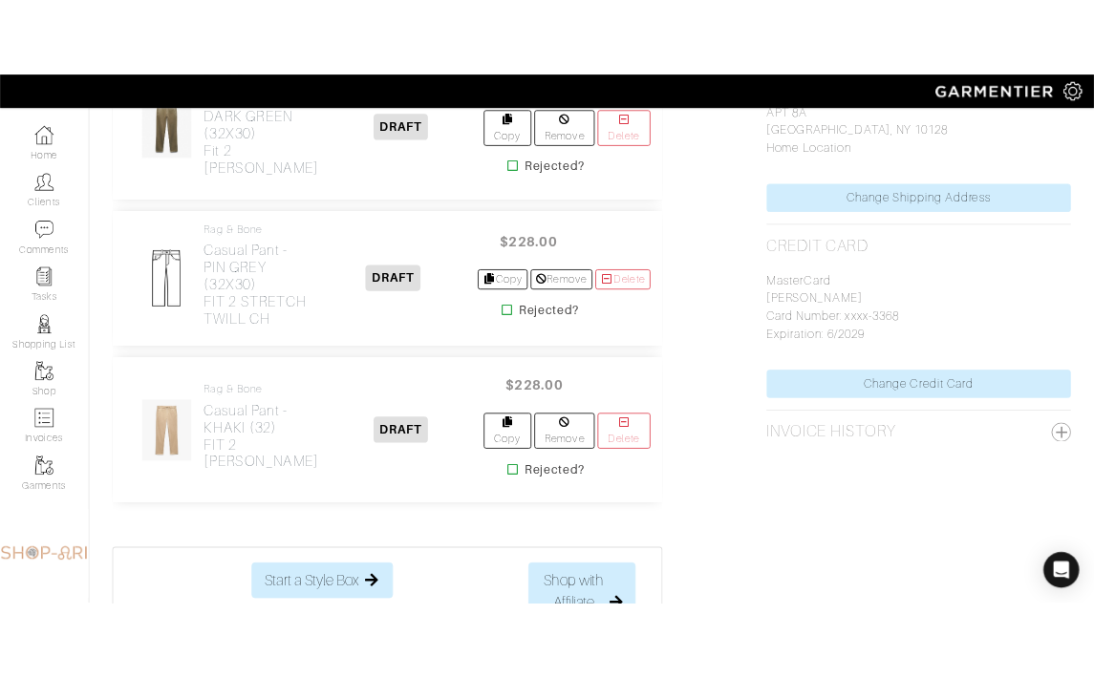
scroll to position [1110, 0]
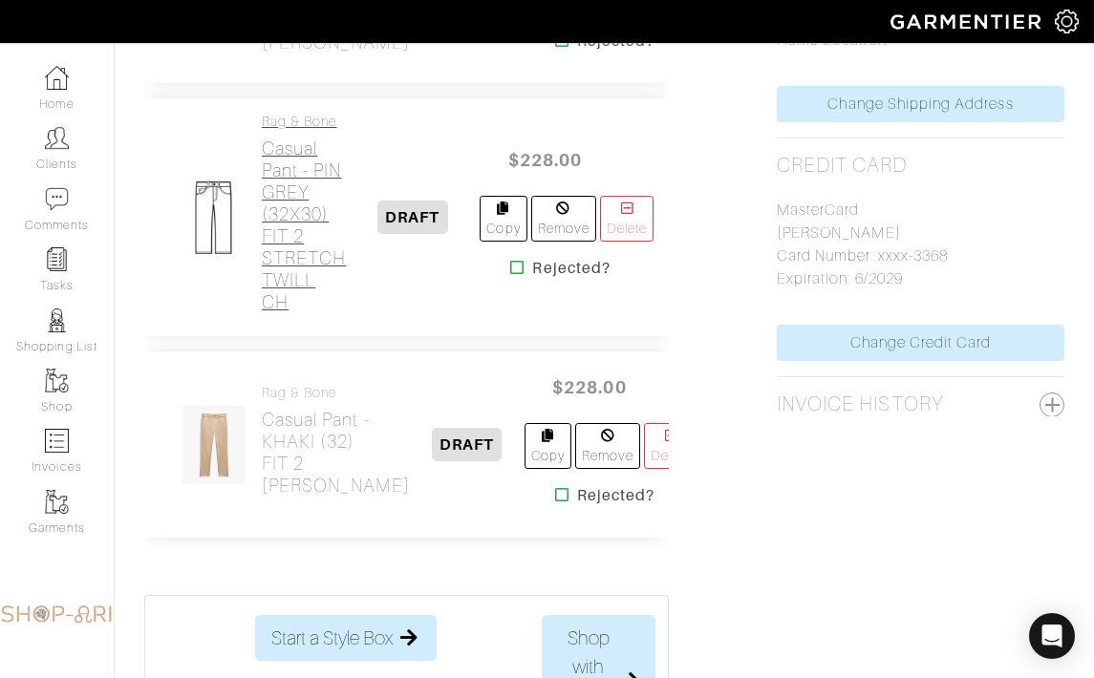
click at [288, 313] on h2 "Casual Pant - PIN GREY (32X30) FIT 2 STRETCH TWILL CH" at bounding box center [304, 226] width 84 height 176
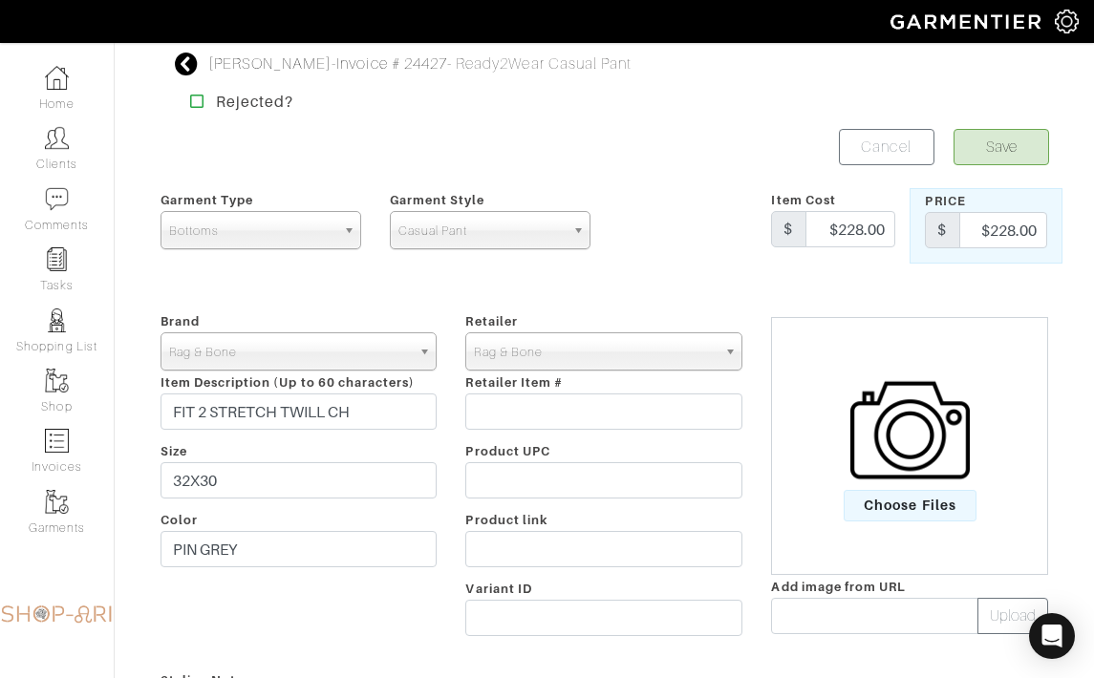
click at [878, 436] on img at bounding box center [909, 430] width 119 height 119
click at [0, 0] on input "Choose Files" at bounding box center [0, 0] width 0 height 0
click at [1007, 164] on button "Save" at bounding box center [1001, 147] width 96 height 36
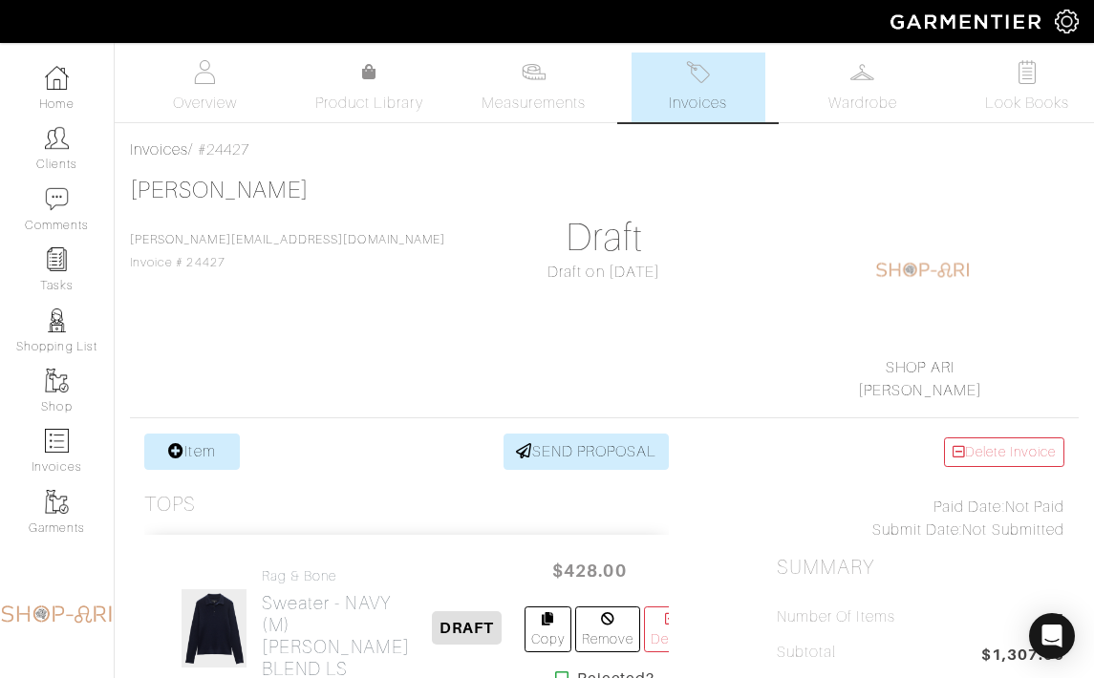
click at [1067, 368] on div "SHOP ARI Ari Rosmarin" at bounding box center [920, 293] width 316 height 218
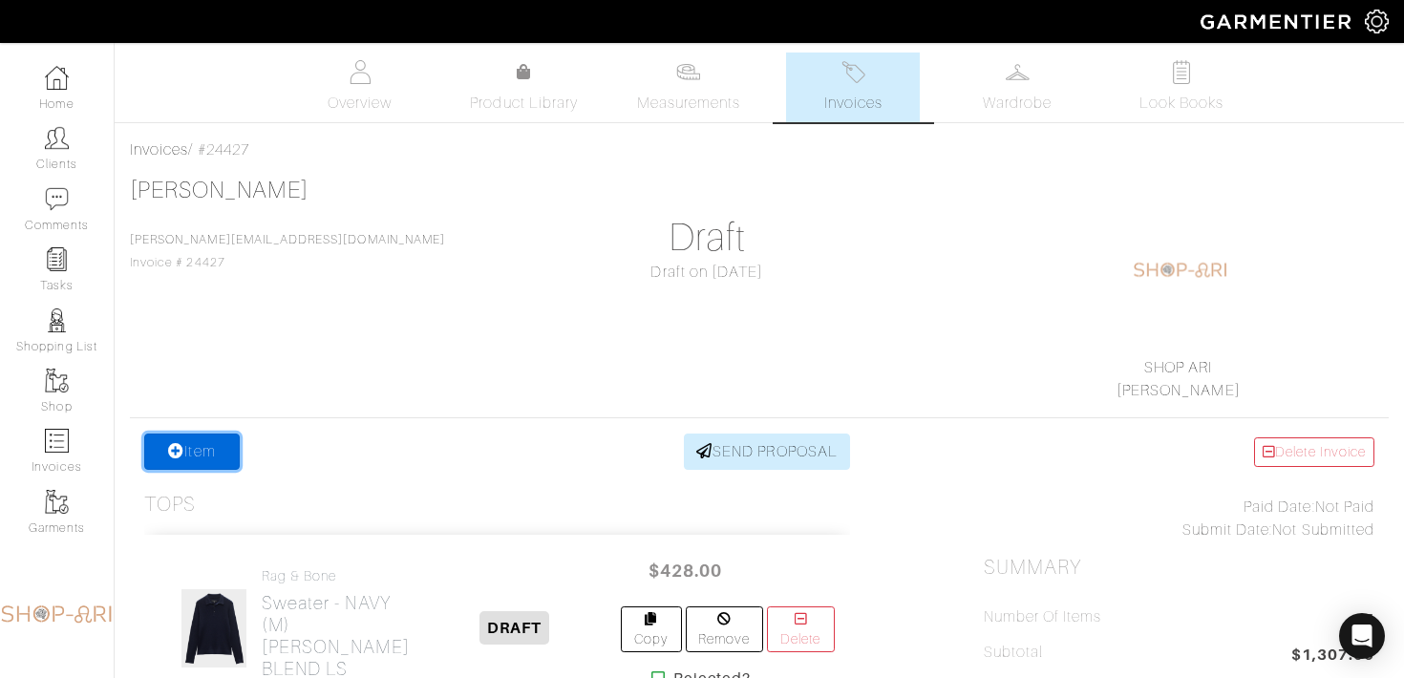
click at [228, 456] on link "Item" at bounding box center [192, 452] width 96 height 36
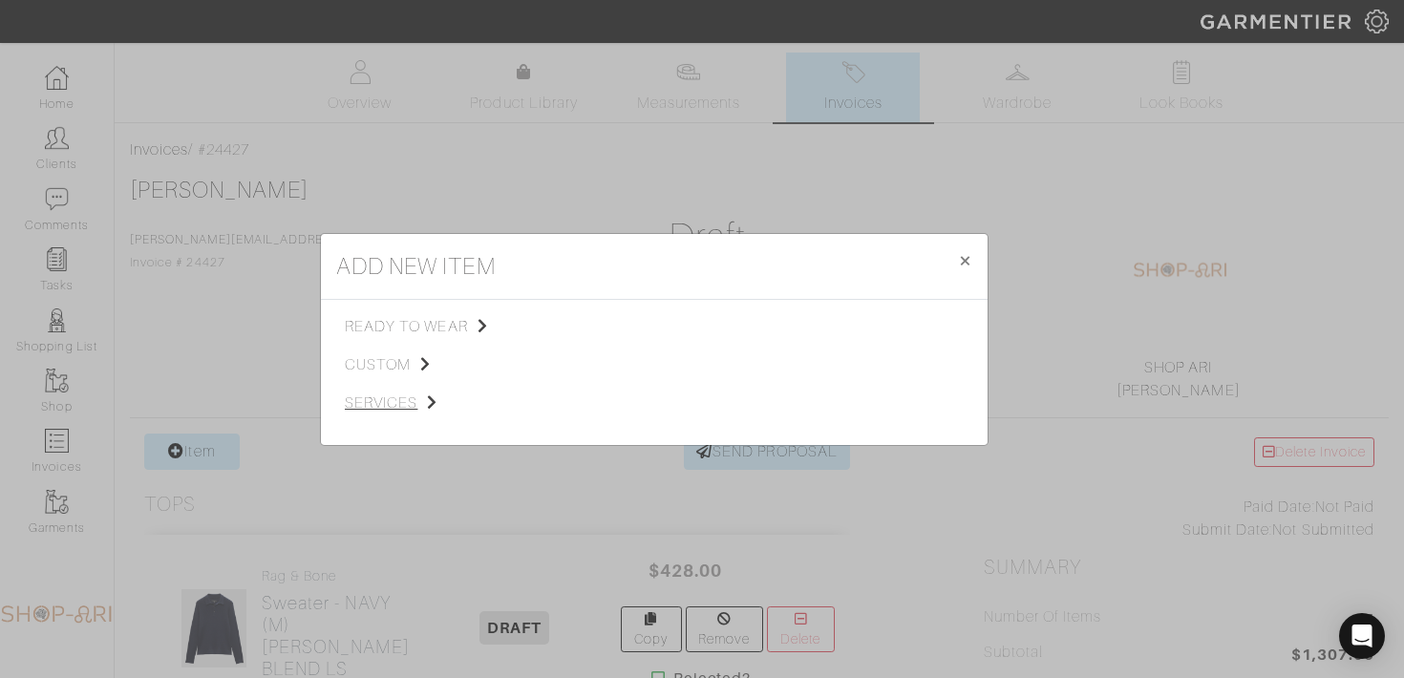
click at [422, 396] on span "services" at bounding box center [441, 403] width 192 height 23
click at [655, 408] on link "Miscellaneous" at bounding box center [611, 400] width 91 height 15
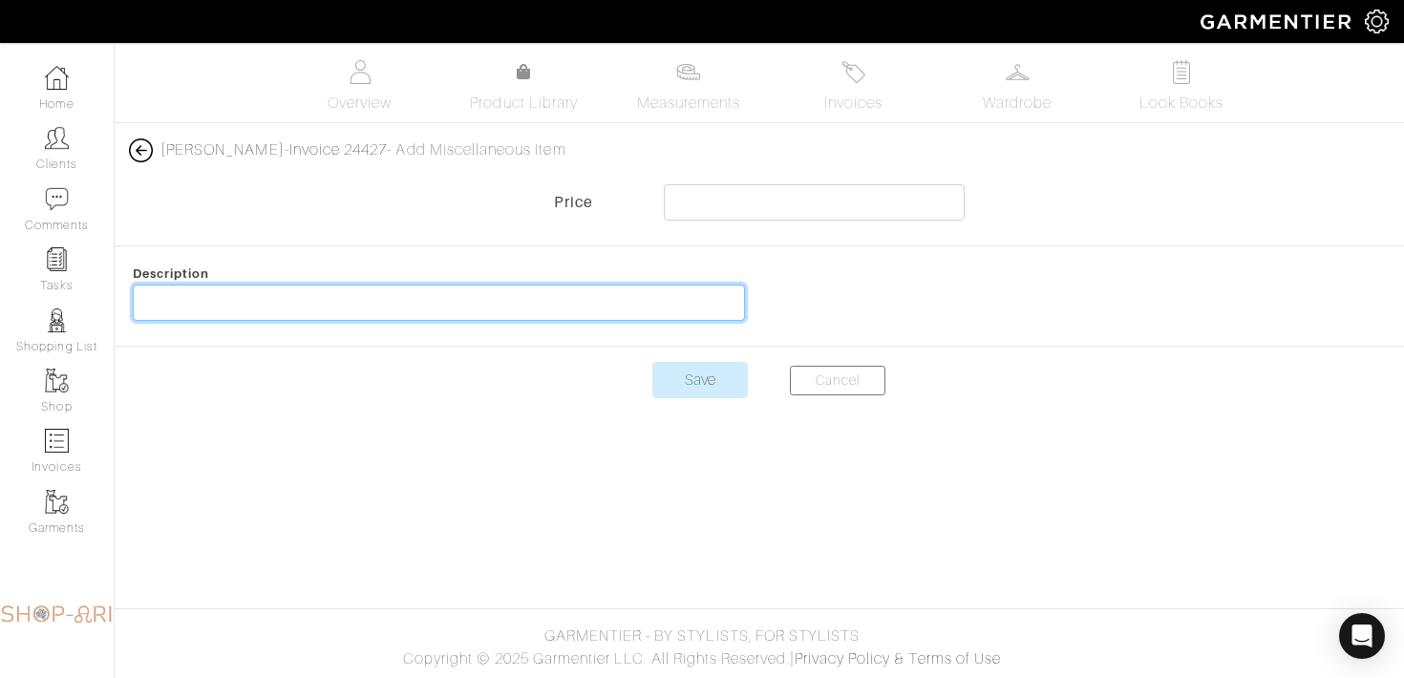
click at [479, 310] on input "text" at bounding box center [439, 303] width 612 height 36
drag, startPoint x: 279, startPoint y: 305, endPoint x: 102, endPoint y: 305, distance: 176.7
click at [102, 305] on div "Company Settings Manage Subscription My Profile Stylists Sign Out Home Clients …" at bounding box center [702, 210] width 1404 height 421
type input "BRAND TAXES & FEES"
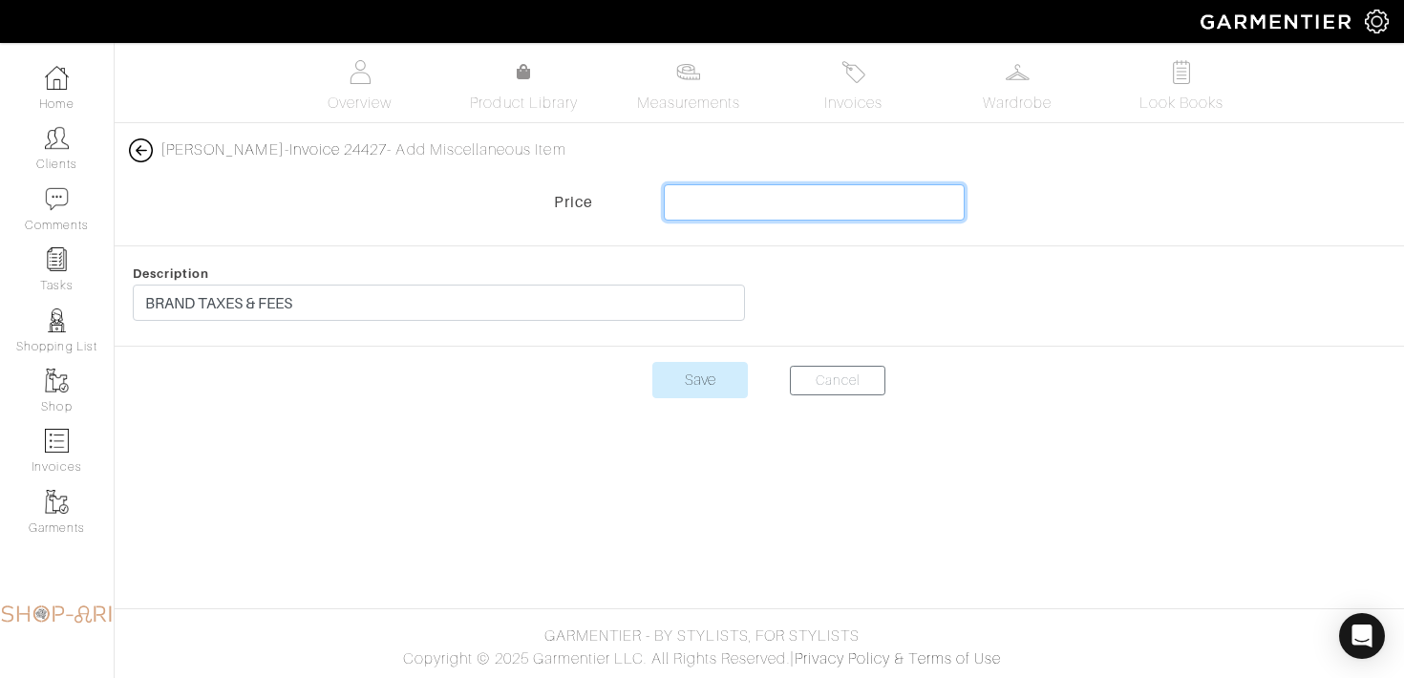
click at [761, 195] on input "text" at bounding box center [814, 202] width 301 height 36
click at [742, 204] on input "text" at bounding box center [814, 202] width 301 height 36
paste input "92.80"
type input "92.80"
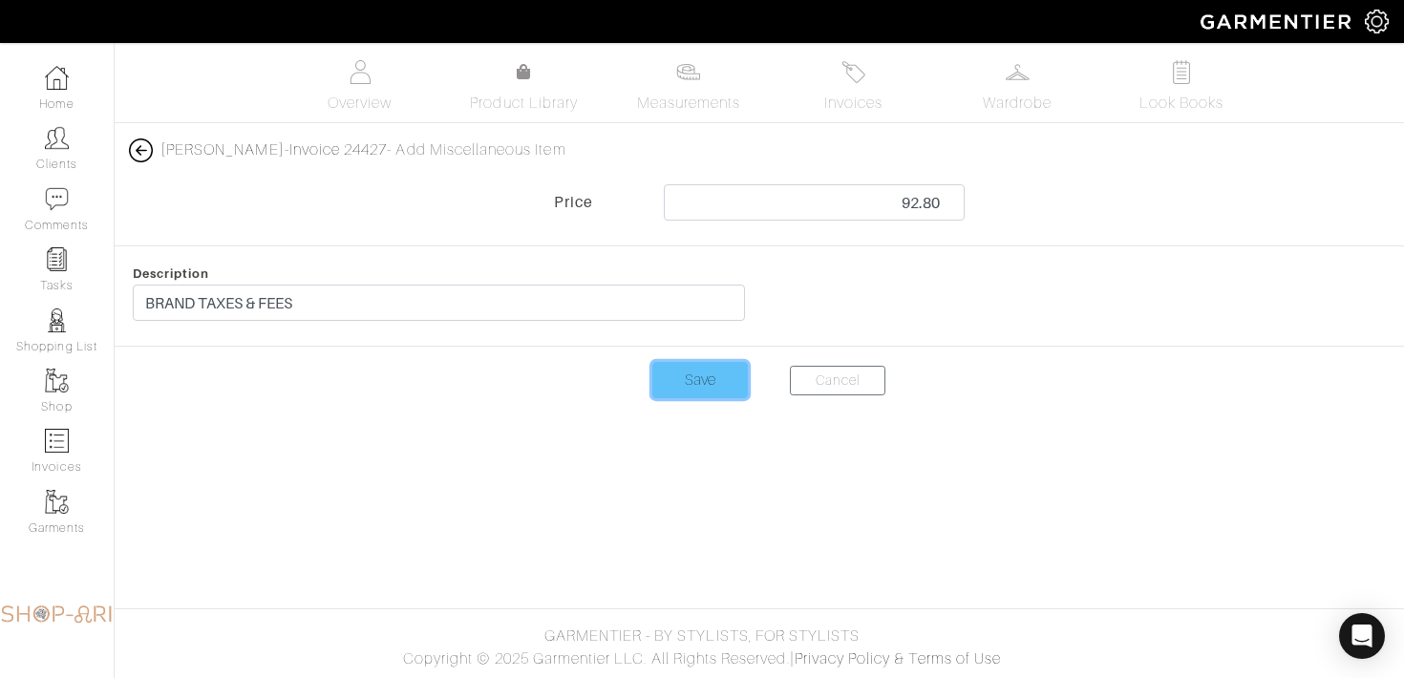
click at [683, 391] on input "Save" at bounding box center [701, 380] width 96 height 36
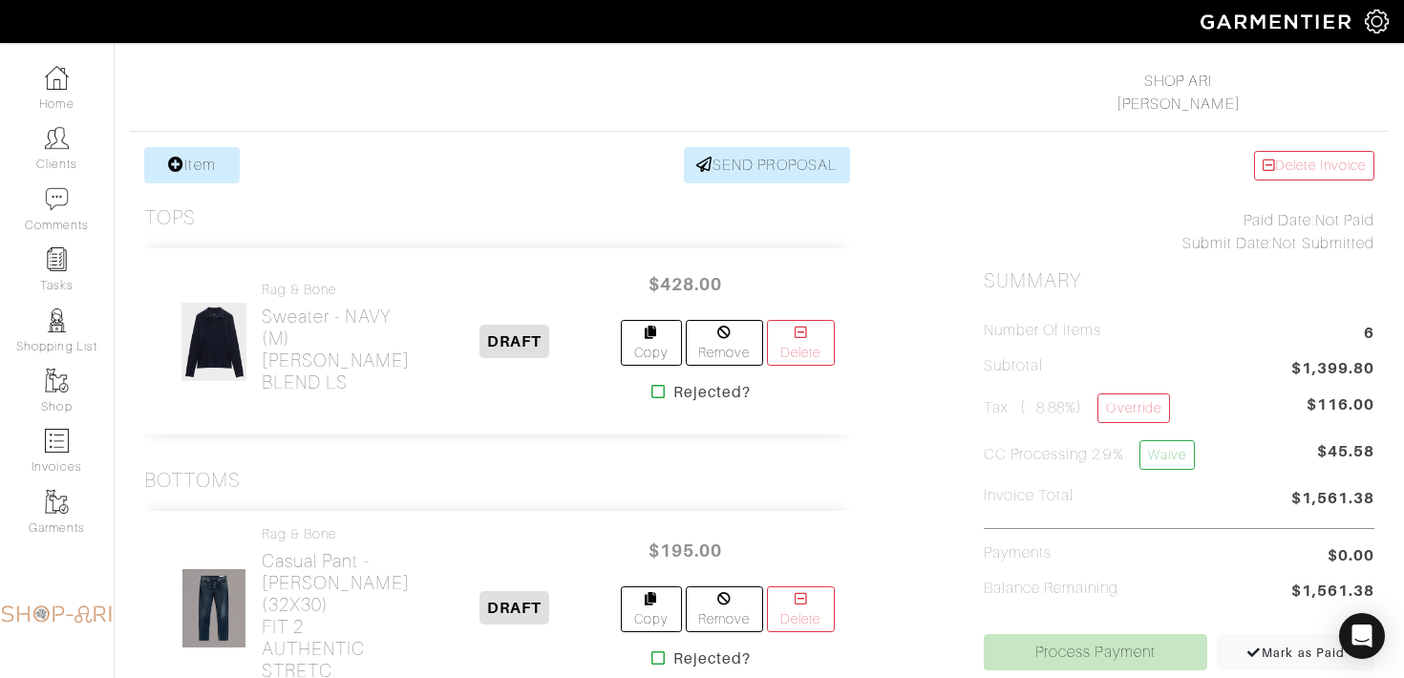
scroll to position [288, 0]
click at [1149, 399] on link "Override" at bounding box center [1134, 408] width 72 height 30
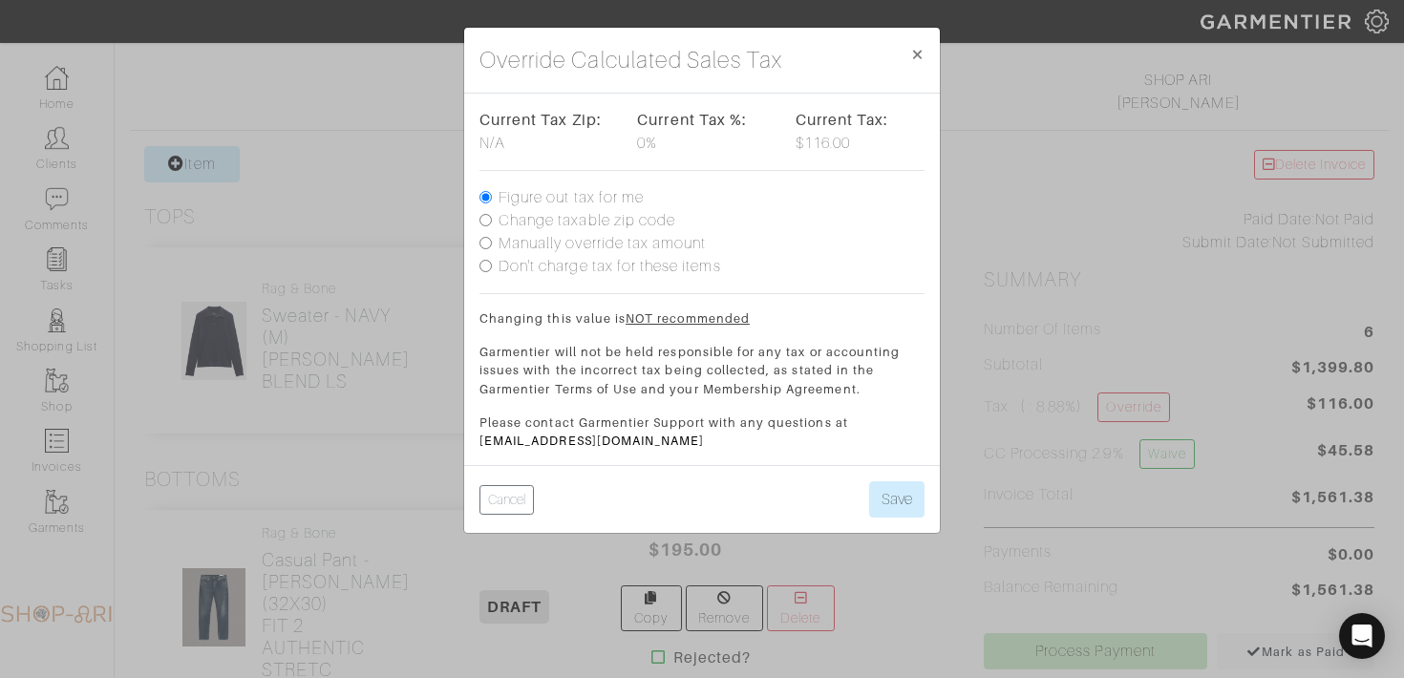
click at [527, 274] on label "Don't charge tax for these items" at bounding box center [610, 266] width 223 height 23
click at [492, 272] on input "Don't charge tax for these items" at bounding box center [486, 266] width 12 height 12
radio input "true"
click at [892, 505] on button "Save" at bounding box center [896, 500] width 55 height 36
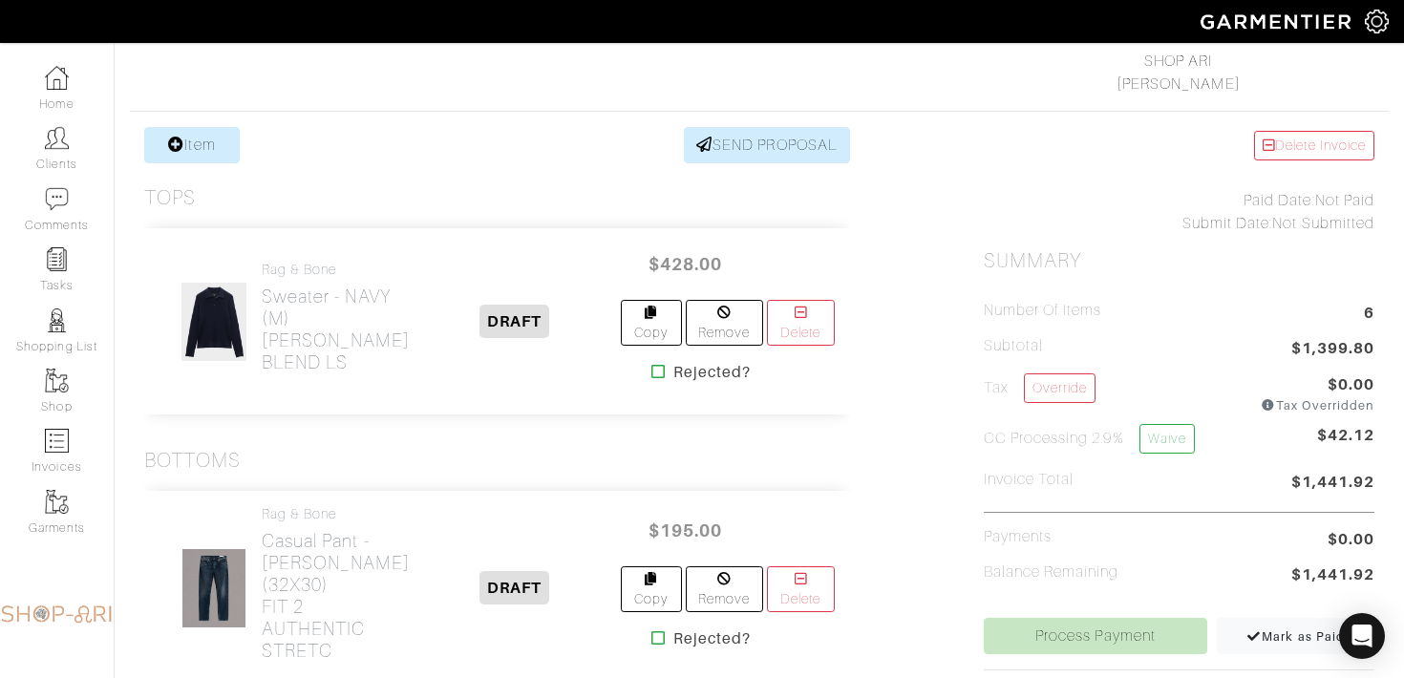
scroll to position [306, 0]
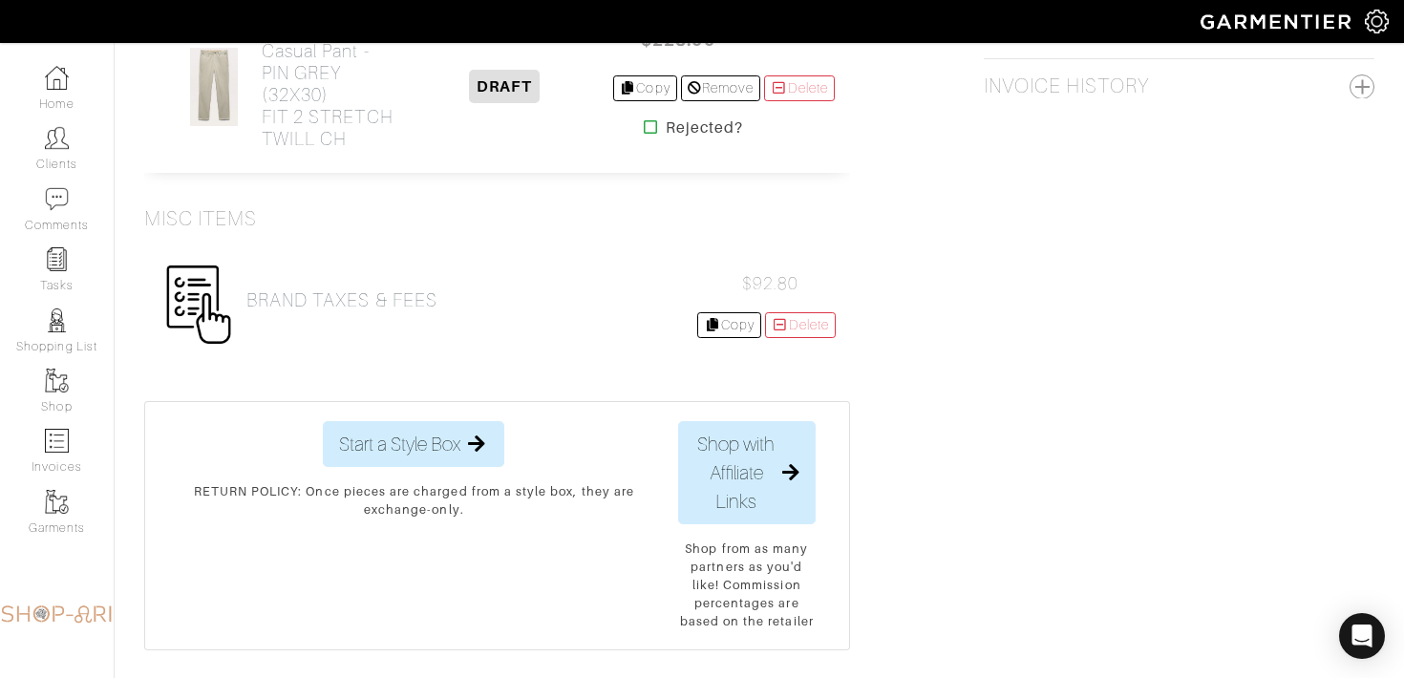
scroll to position [1410, 0]
click at [419, 289] on h2 "BRAND TAXES & FEES" at bounding box center [341, 300] width 191 height 22
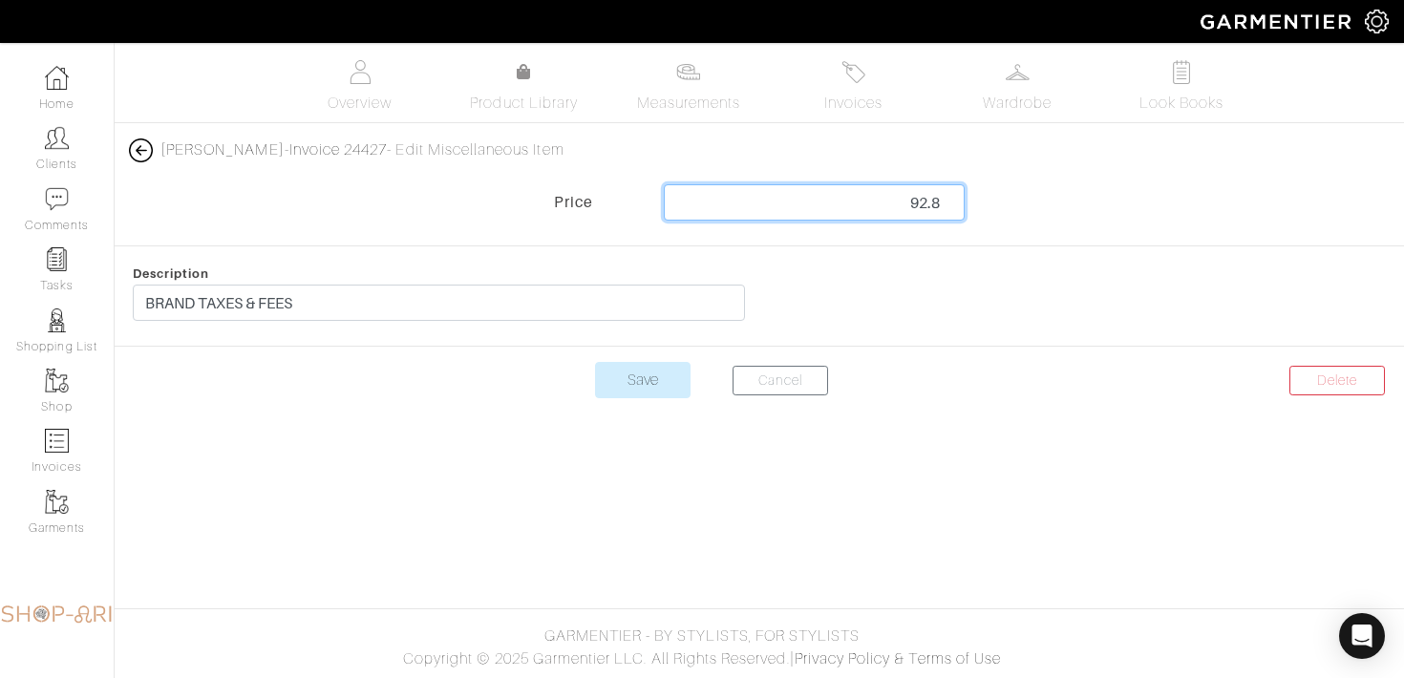
drag, startPoint x: 904, startPoint y: 202, endPoint x: 979, endPoint y: 202, distance: 75.5
click at [981, 203] on div "Price 92.8" at bounding box center [759, 207] width 1318 height 46
type input "108.80"
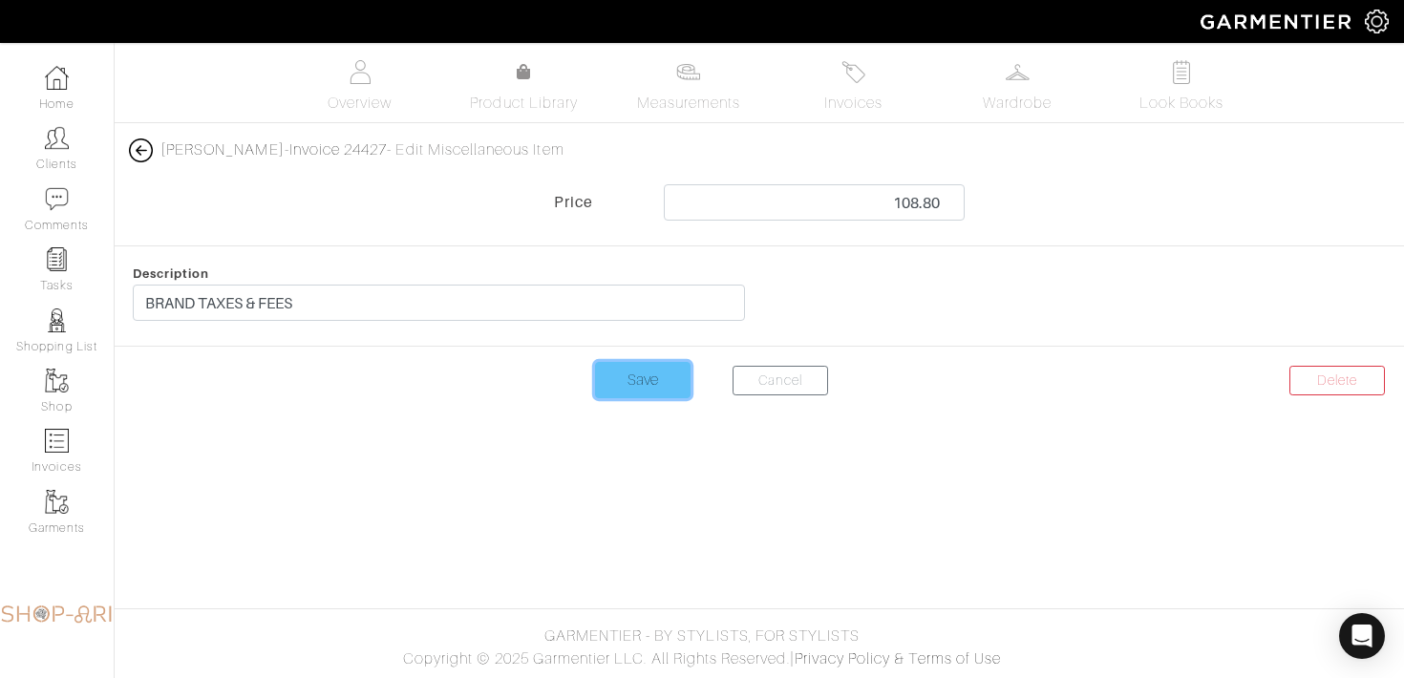
click at [629, 373] on input "Save" at bounding box center [643, 380] width 96 height 36
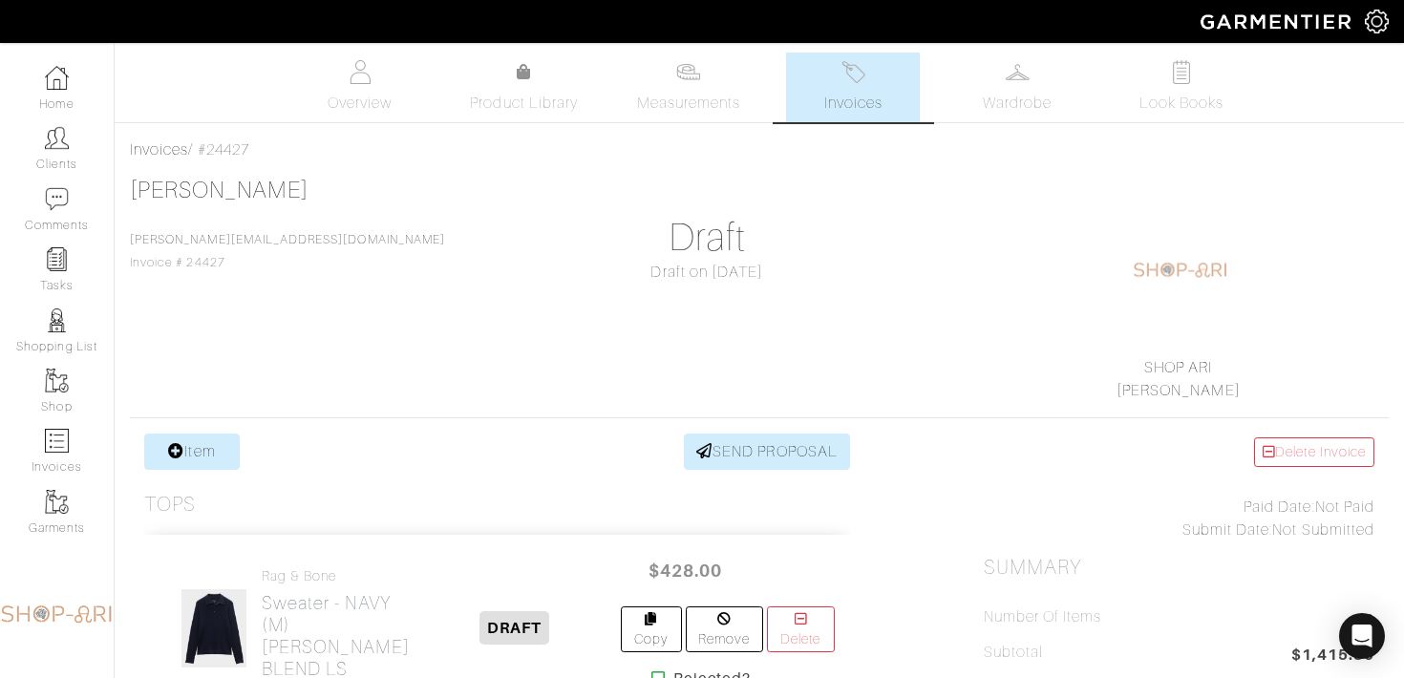
scroll to position [158, 0]
